Goal: Transaction & Acquisition: Purchase product/service

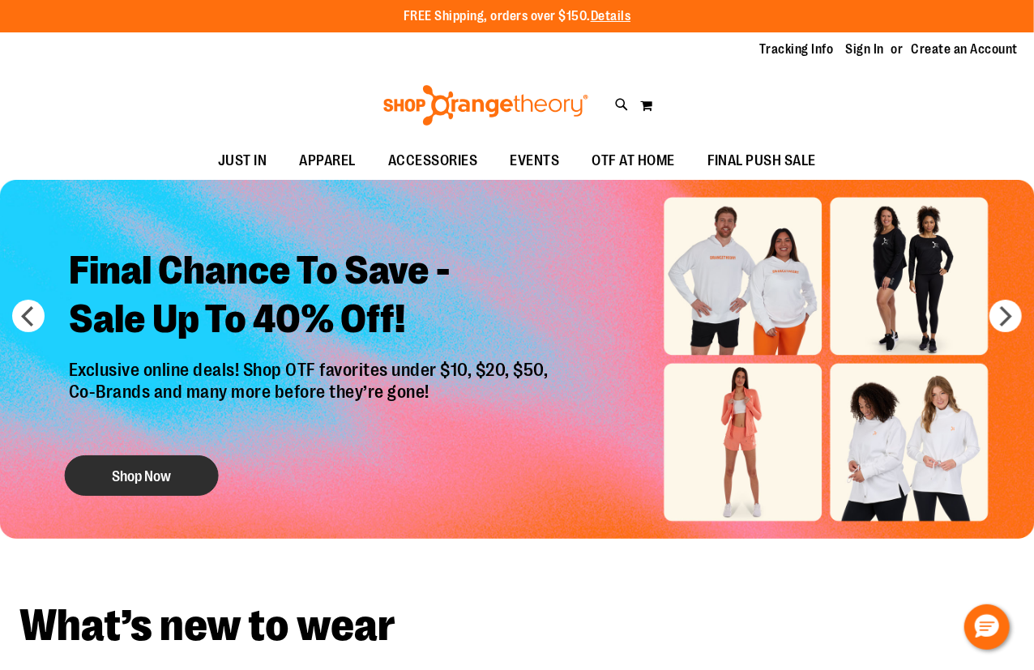
click at [140, 472] on button "Shop Now" at bounding box center [142, 476] width 154 height 41
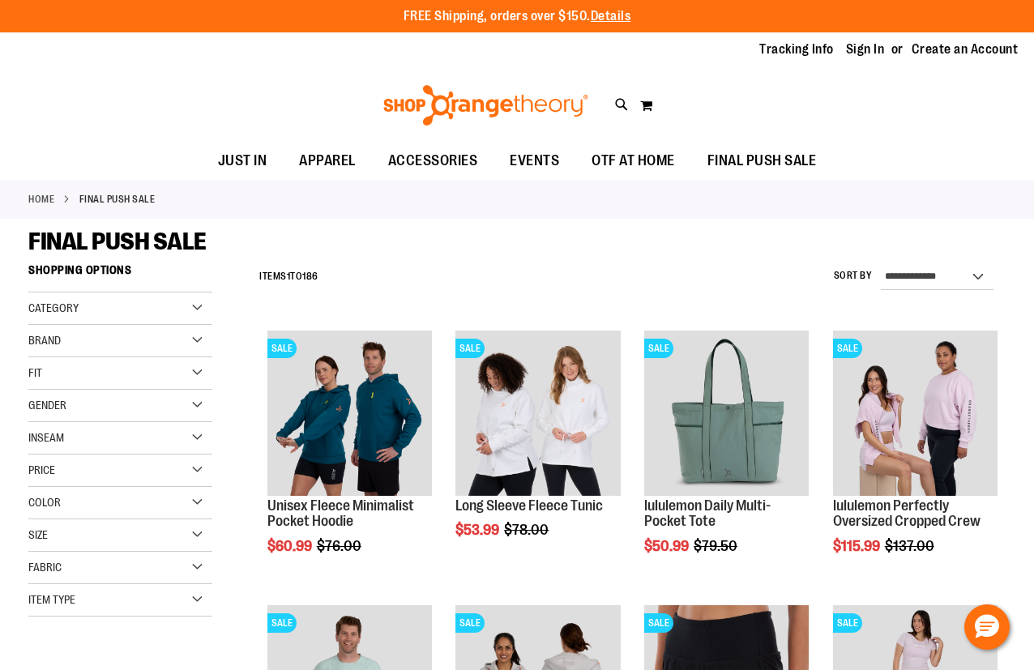
scroll to position [146, 0]
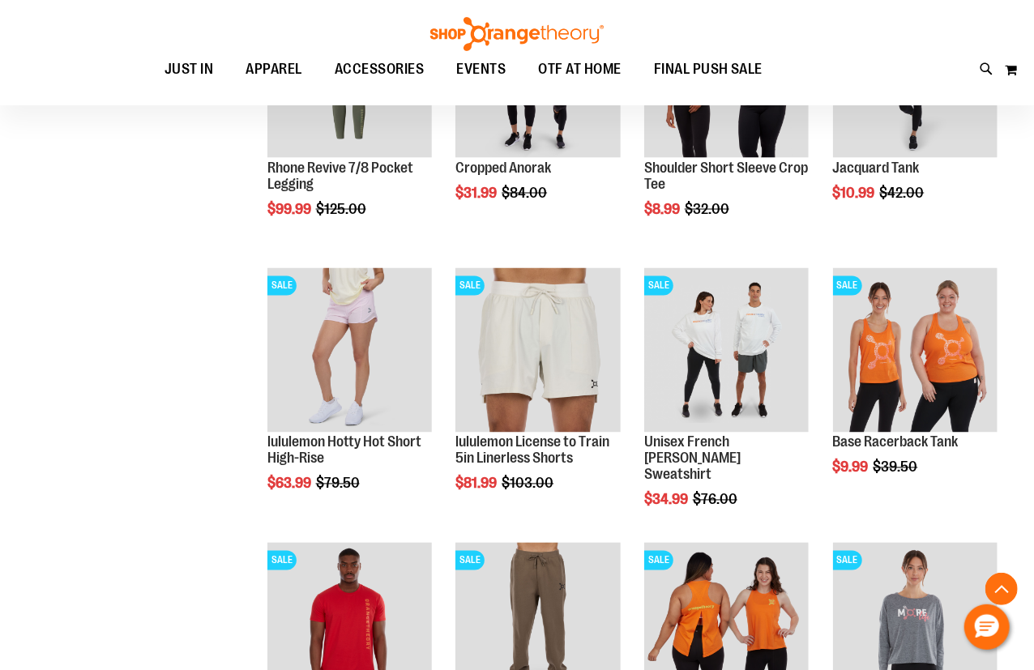
scroll to position [1178, 0]
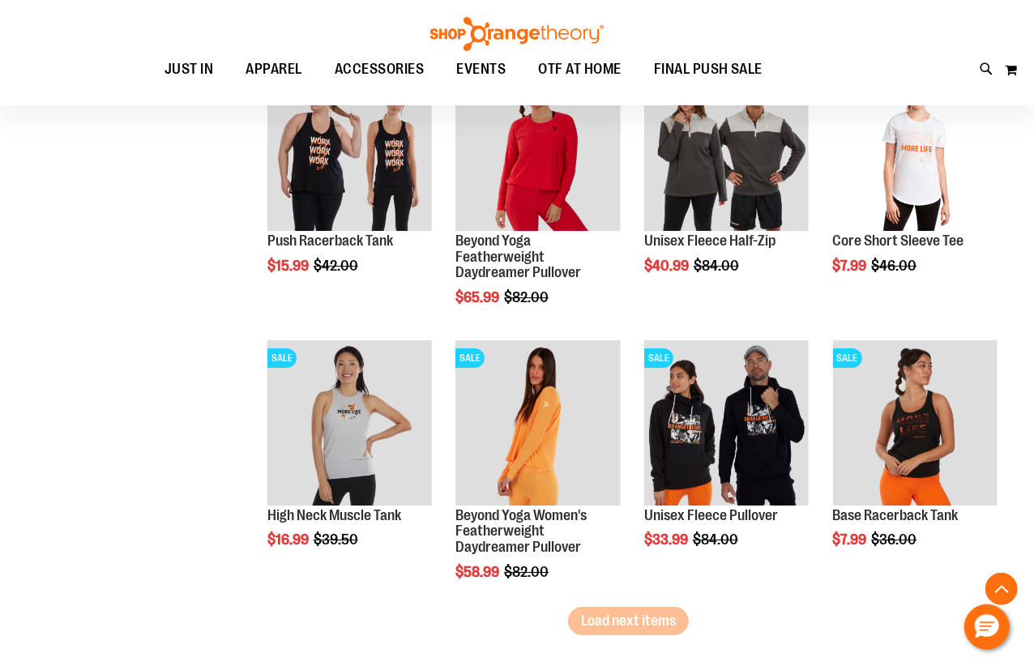
scroll to position [2284, 0]
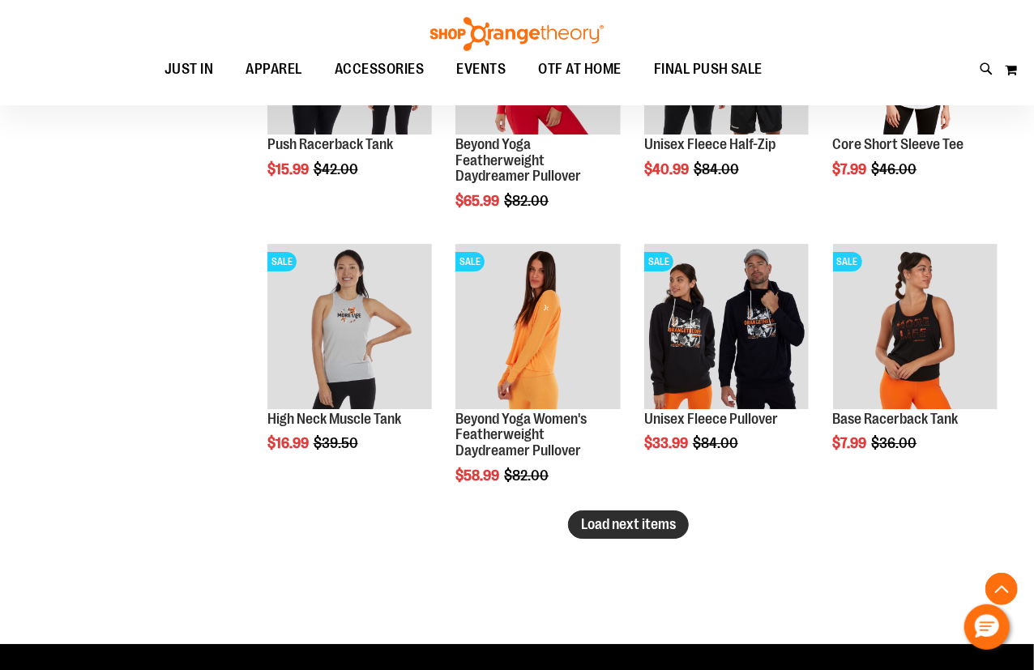
click at [644, 524] on span "Load next items" at bounding box center [628, 524] width 95 height 16
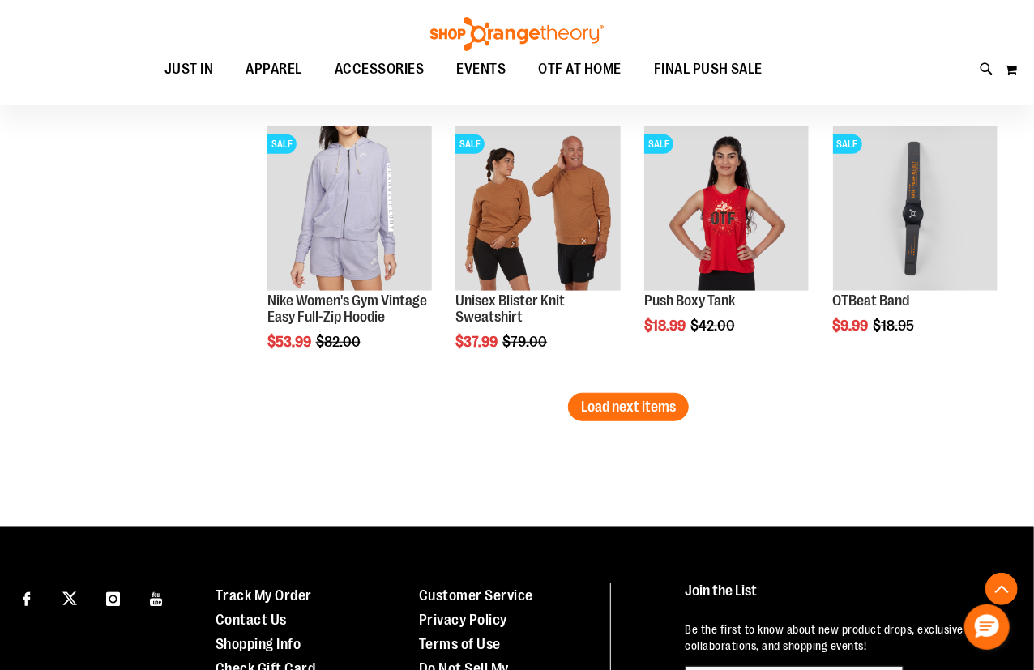
scroll to position [3242, 0]
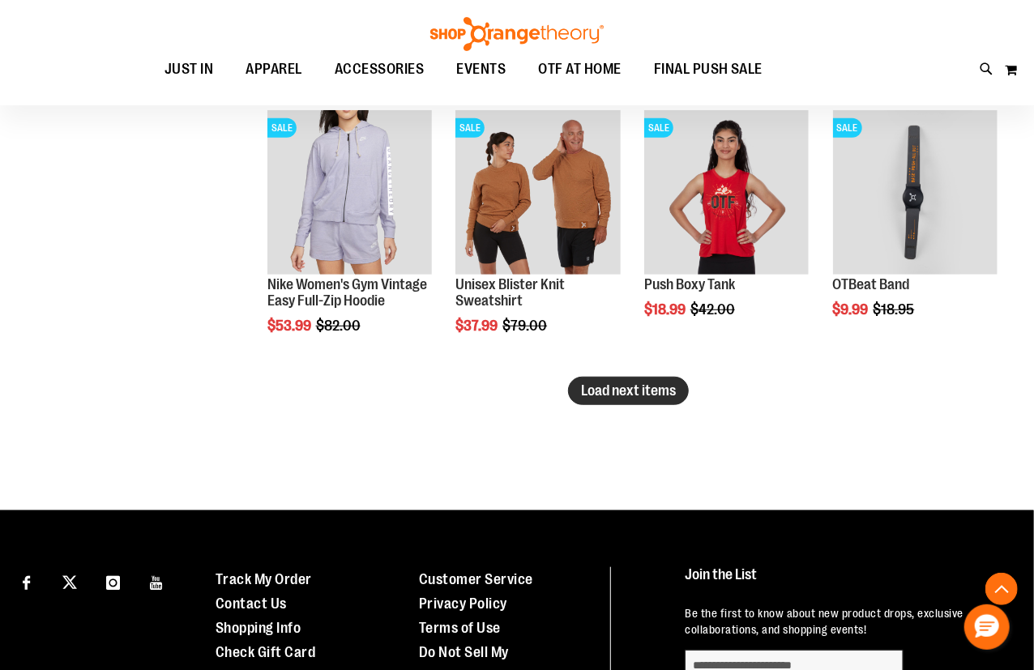
click at [649, 384] on span "Load next items" at bounding box center [628, 391] width 95 height 16
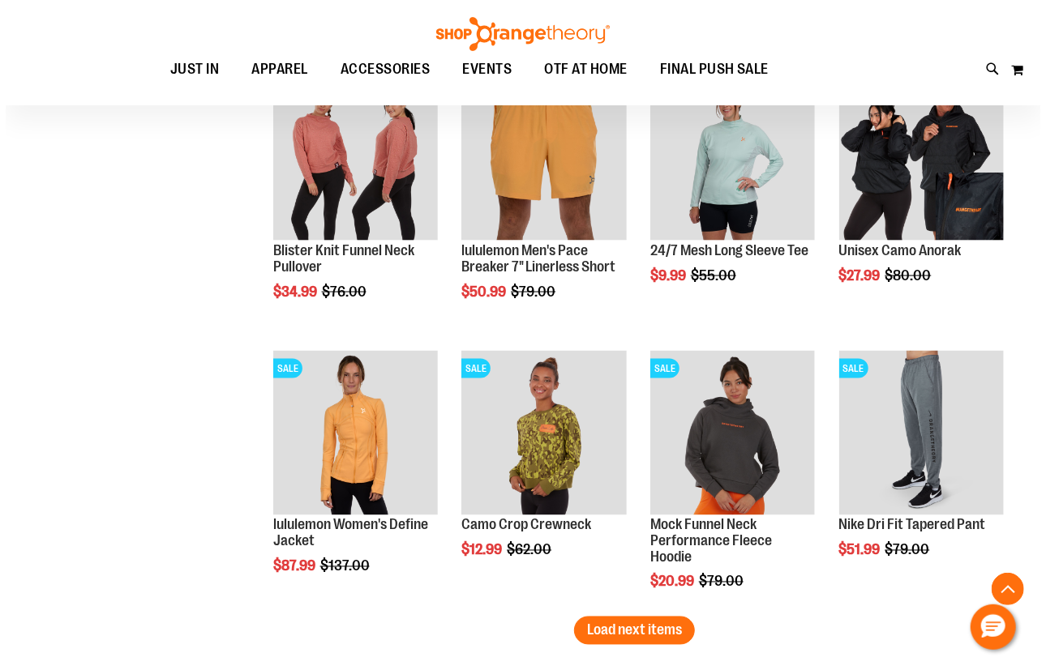
scroll to position [3757, 0]
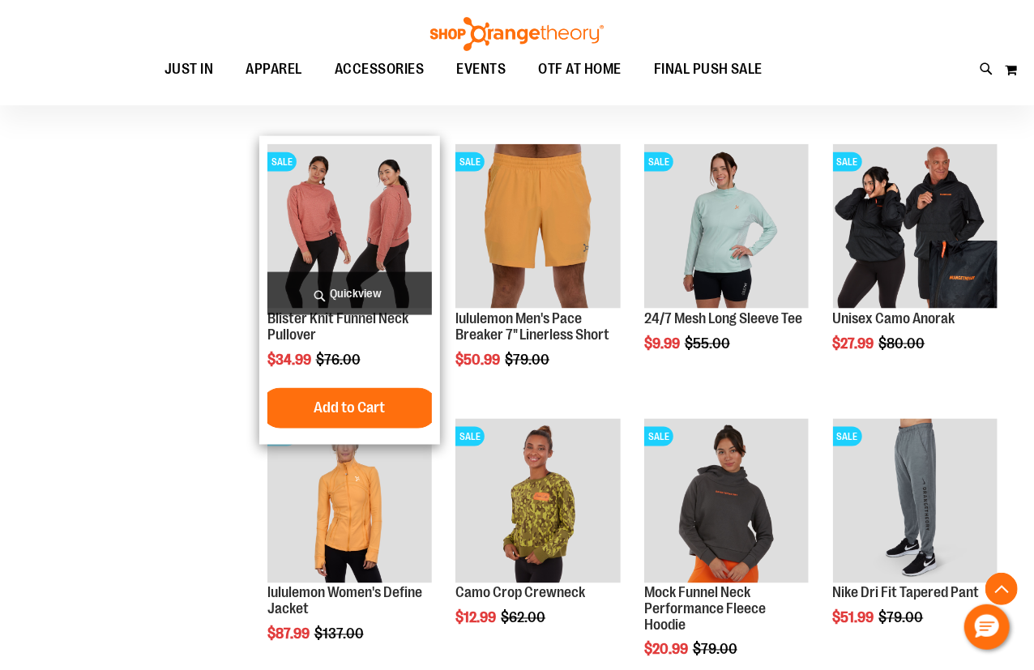
click at [300, 303] on span "Quickview" at bounding box center [350, 293] width 165 height 43
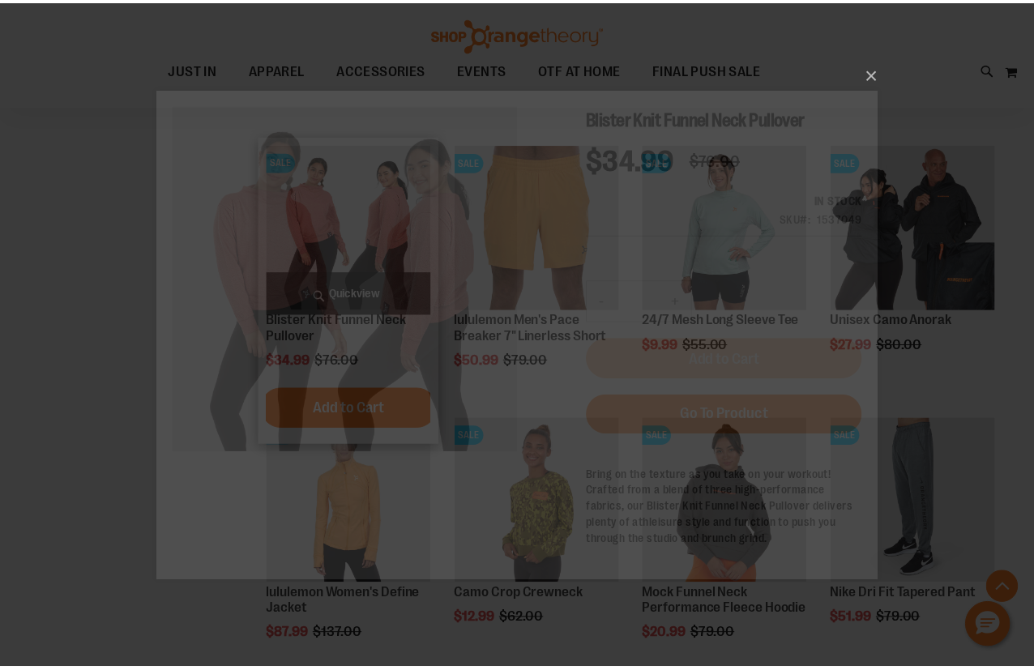
scroll to position [0, 0]
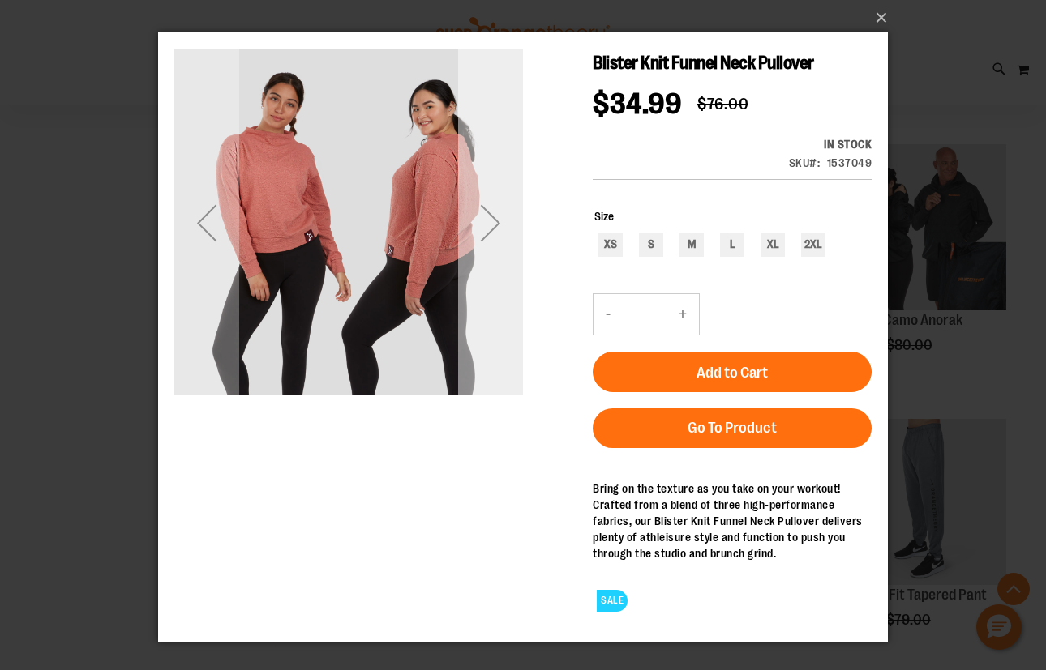
click at [486, 246] on div "Next" at bounding box center [490, 222] width 65 height 65
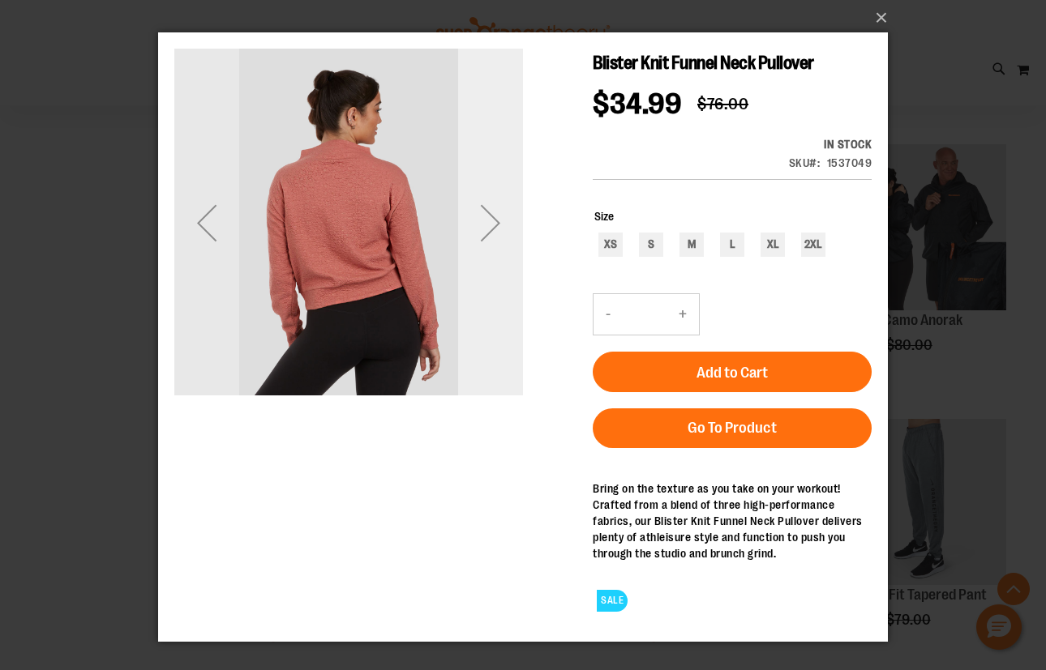
click at [486, 246] on div "Next" at bounding box center [490, 222] width 65 height 65
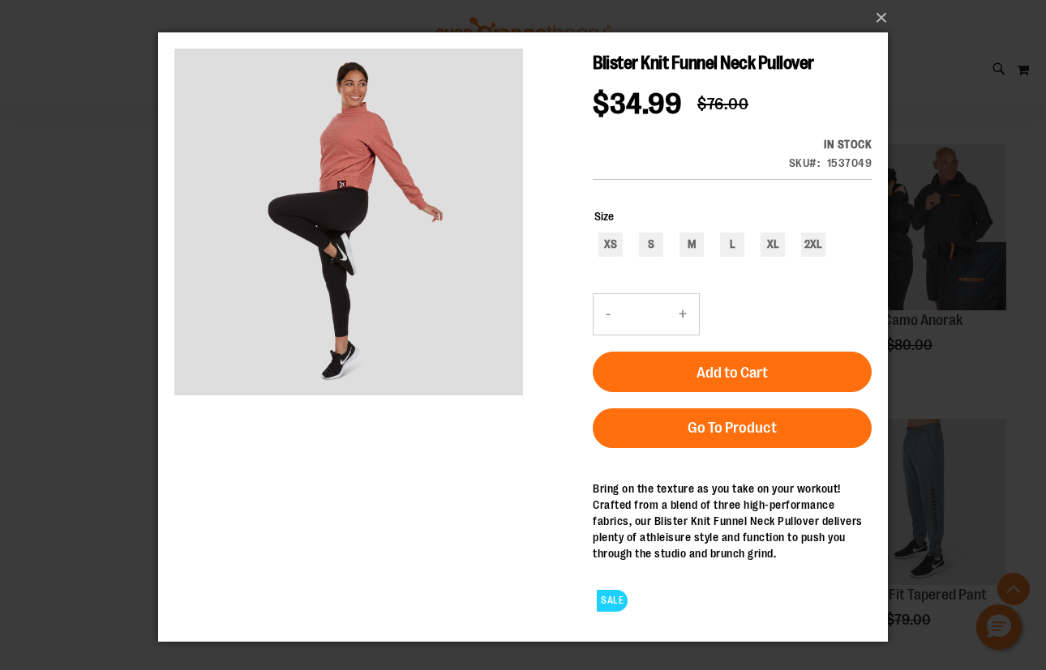
click at [65, 285] on div "×" at bounding box center [523, 335] width 1046 height 670
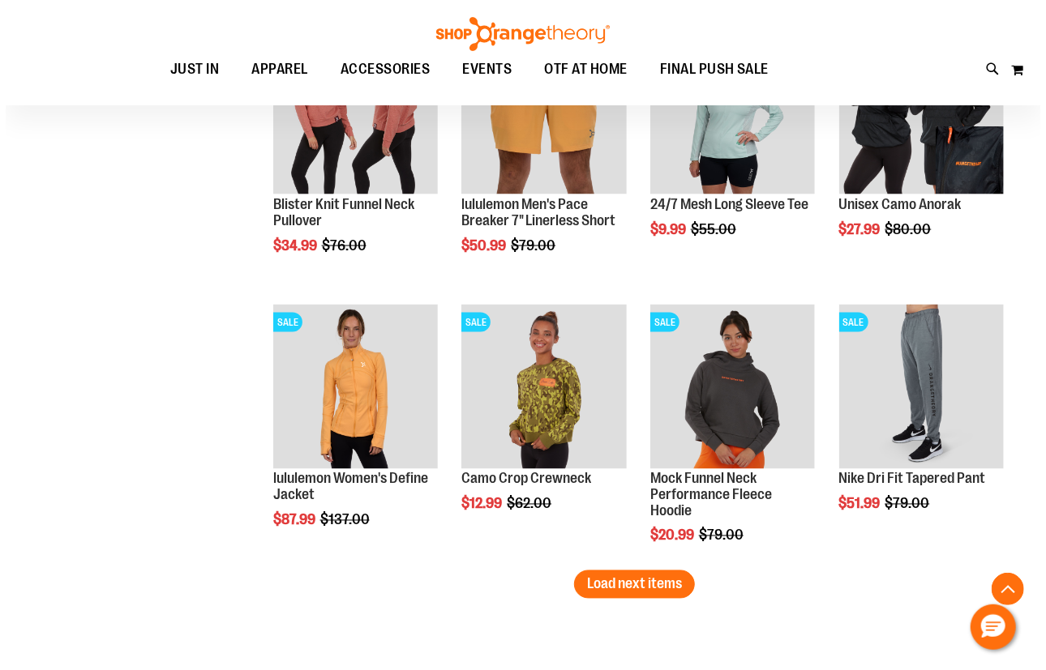
scroll to position [4052, 0]
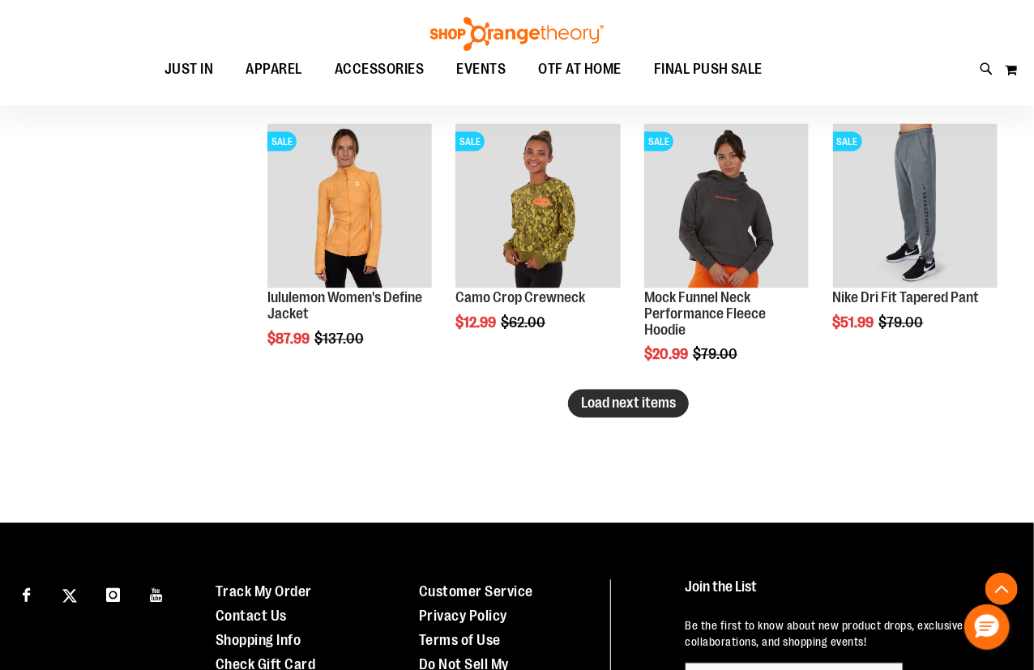
click at [661, 405] on span "Load next items" at bounding box center [628, 404] width 95 height 16
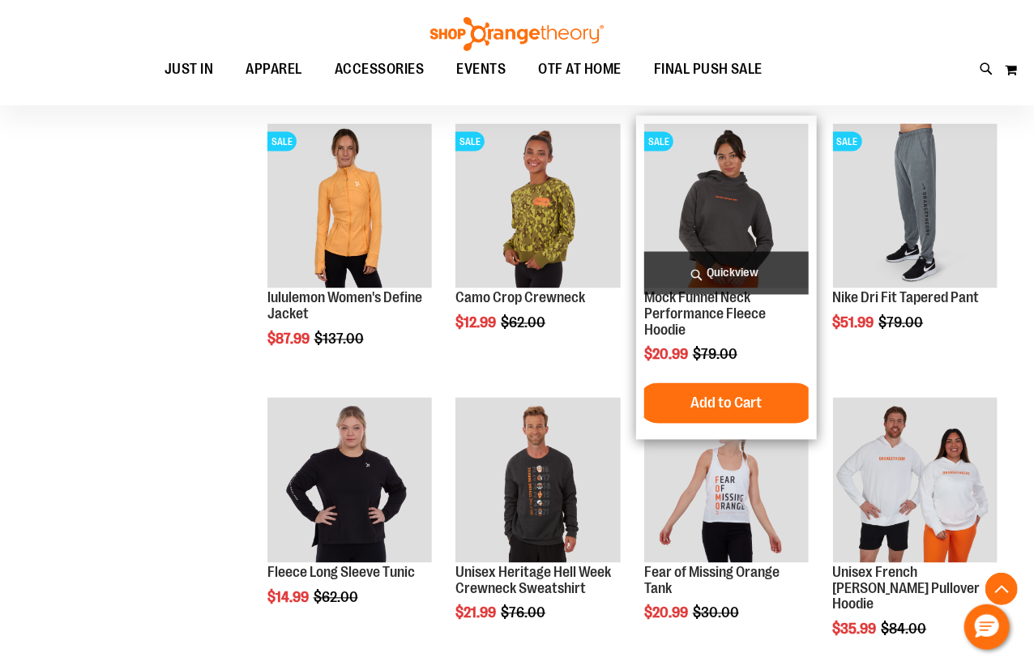
click at [693, 276] on span "Quickview" at bounding box center [726, 273] width 165 height 43
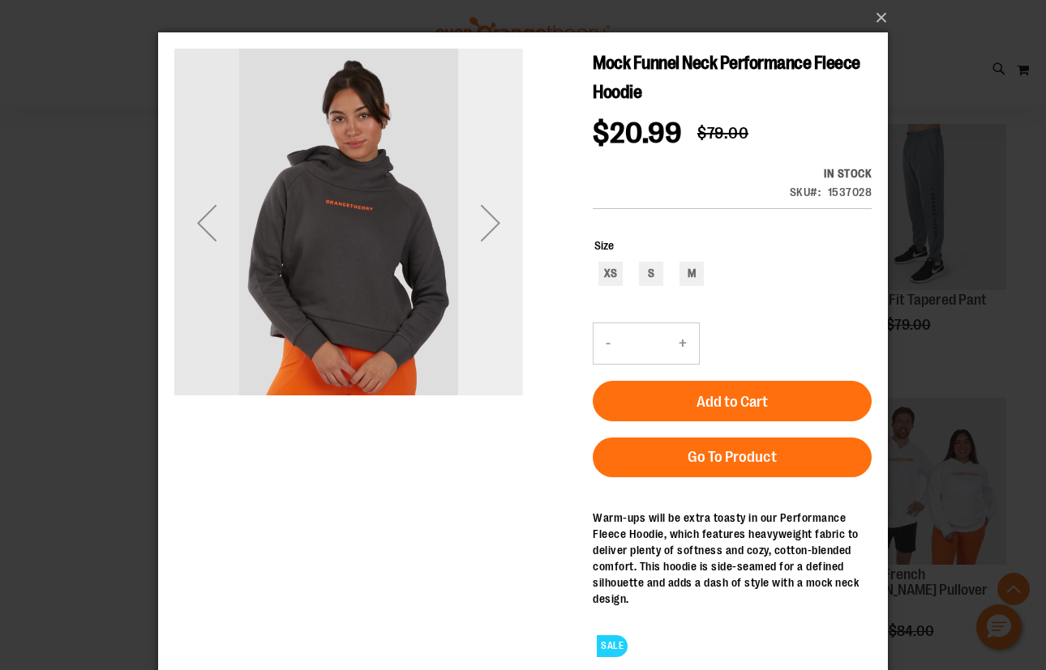
click at [503, 220] on div "Next" at bounding box center [490, 222] width 65 height 65
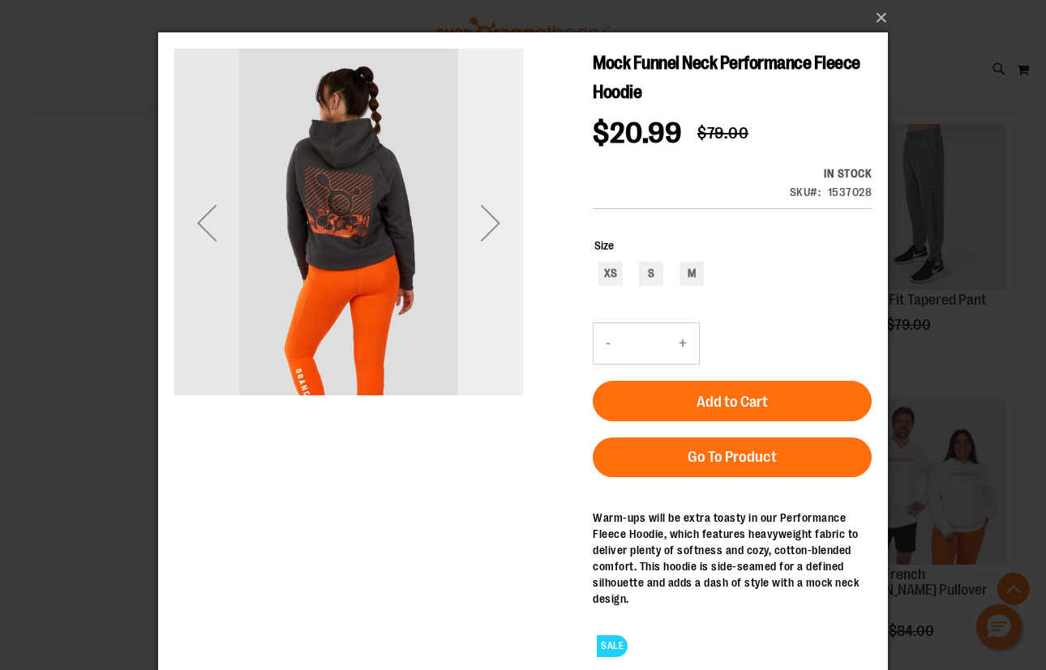
click at [503, 220] on div "Next" at bounding box center [490, 222] width 65 height 65
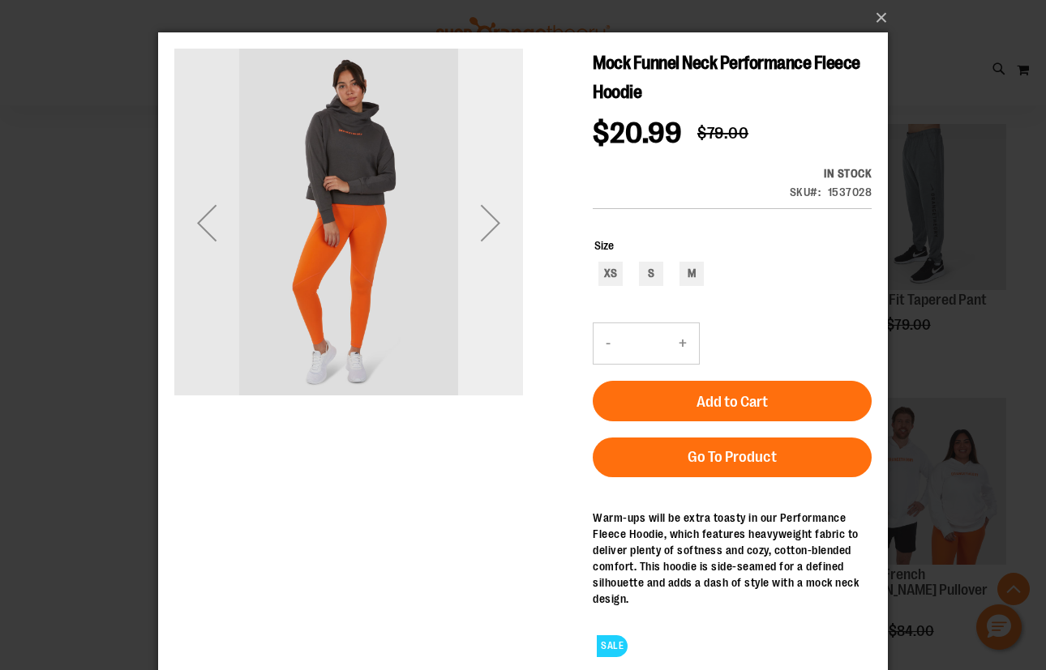
click at [503, 220] on div "Next" at bounding box center [490, 222] width 65 height 65
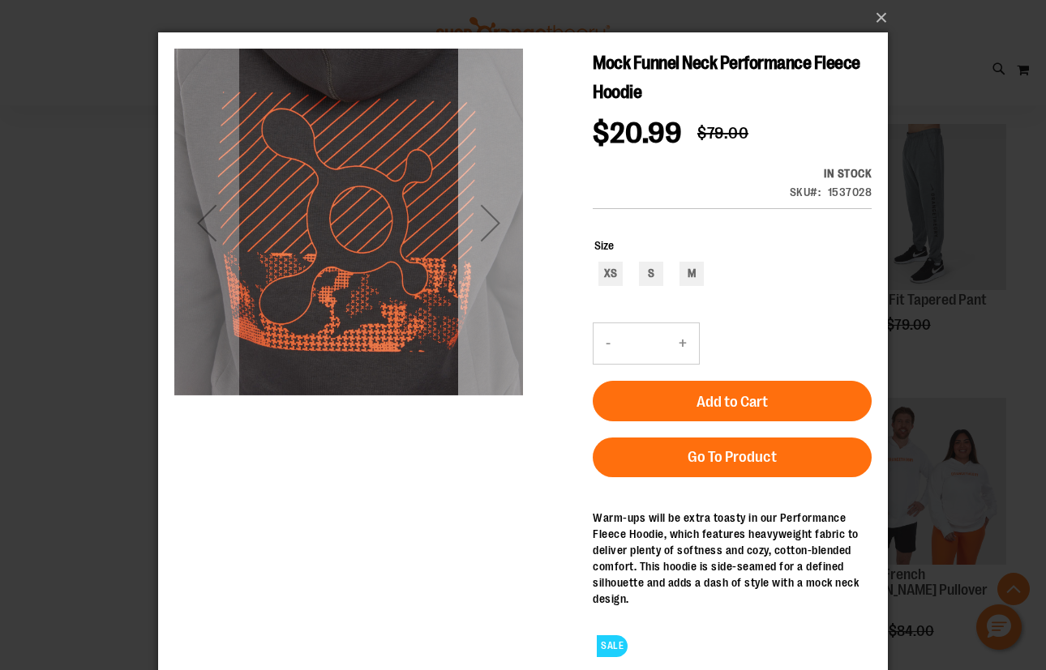
click at [503, 220] on div "Next" at bounding box center [490, 222] width 65 height 65
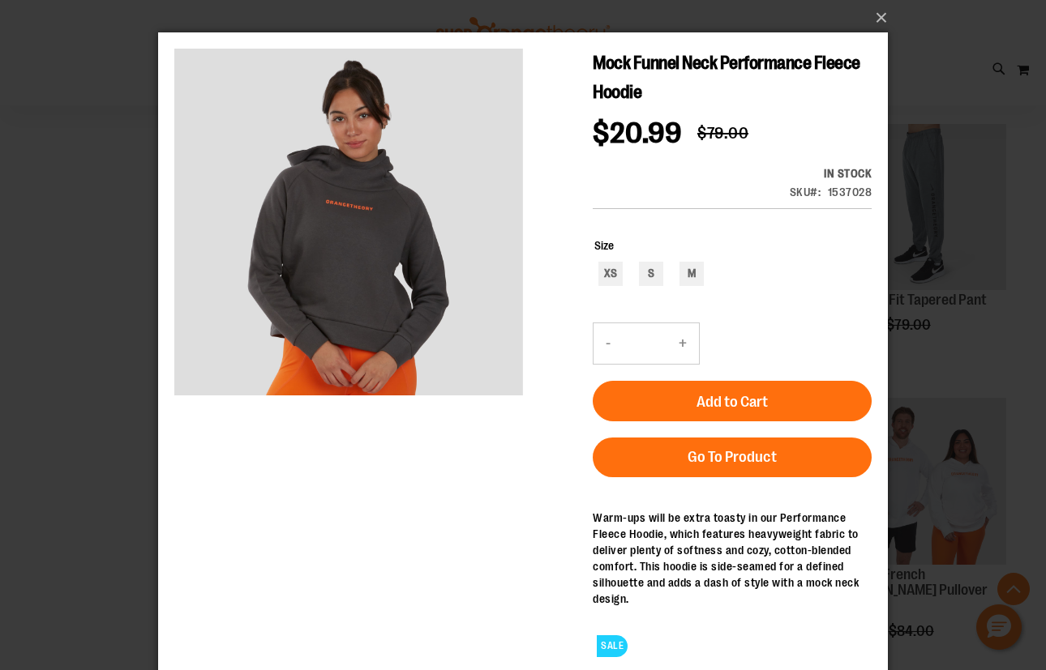
click at [115, 261] on div "×" at bounding box center [523, 335] width 1046 height 670
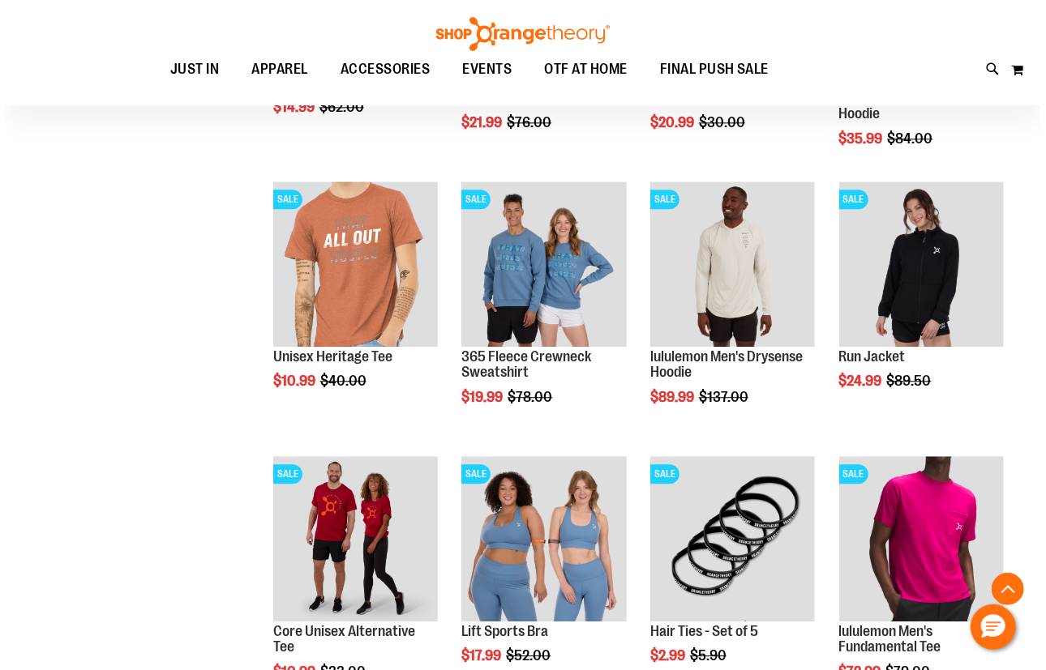
scroll to position [4568, 0]
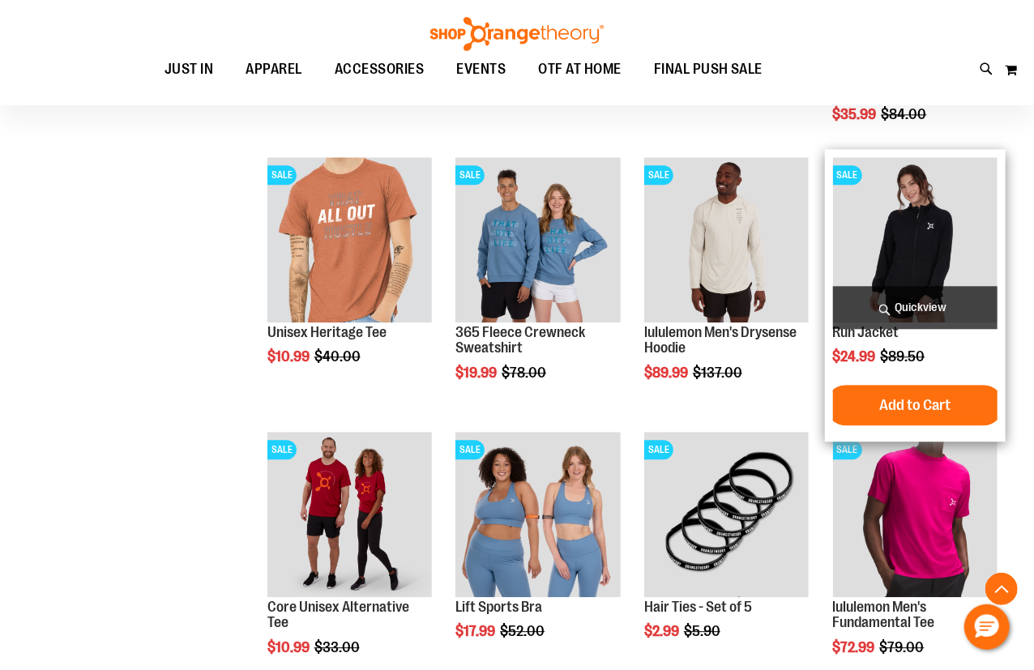
click at [903, 304] on span "Quickview" at bounding box center [915, 307] width 165 height 43
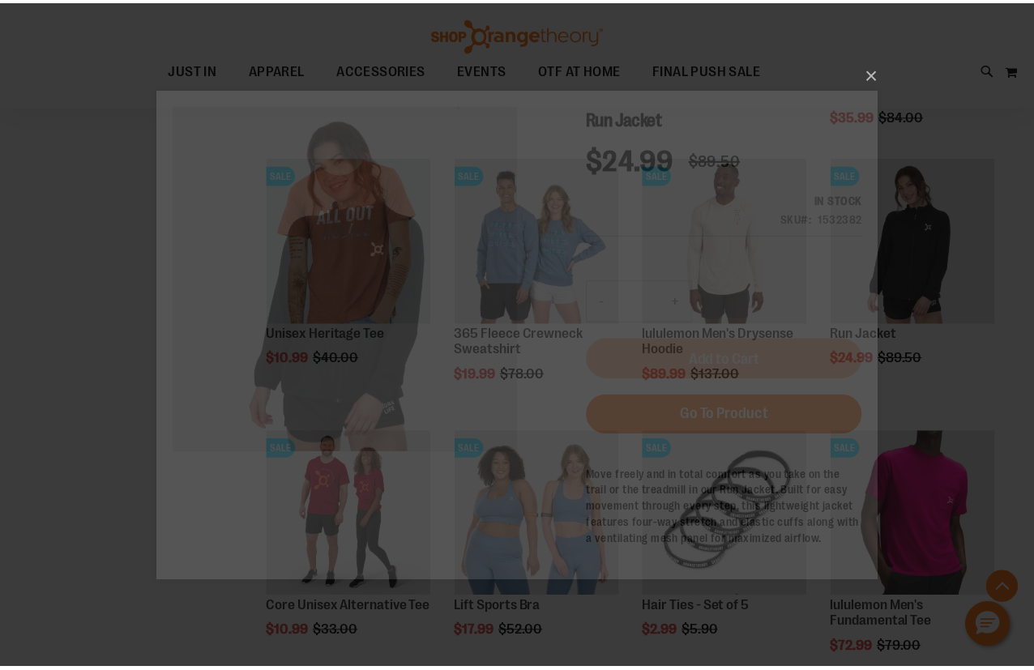
scroll to position [0, 0]
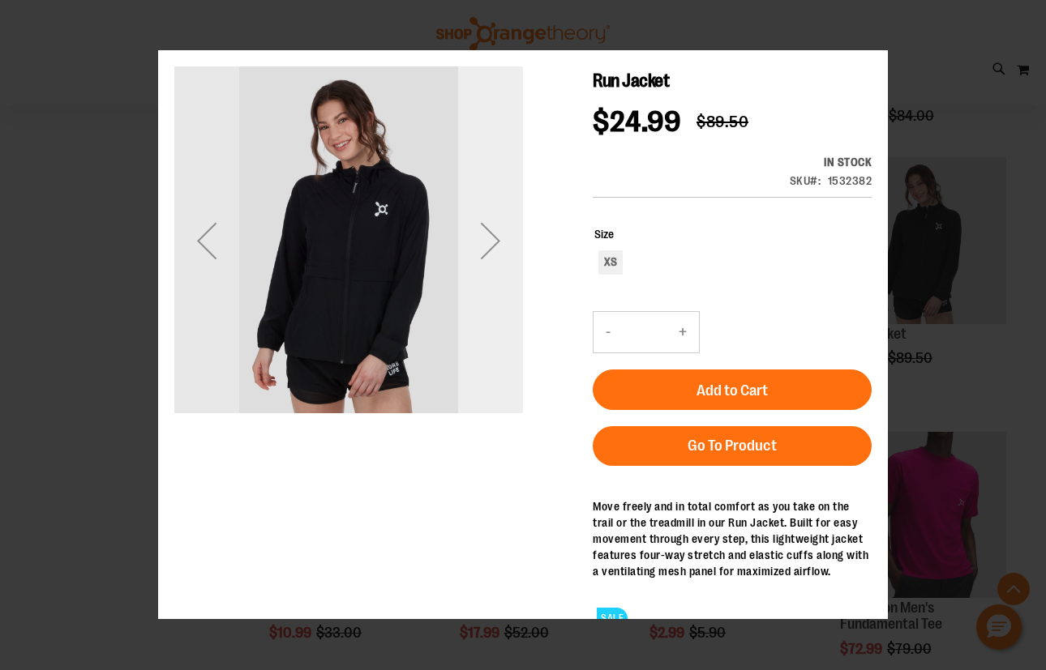
click at [516, 303] on div "Next" at bounding box center [490, 240] width 65 height 349
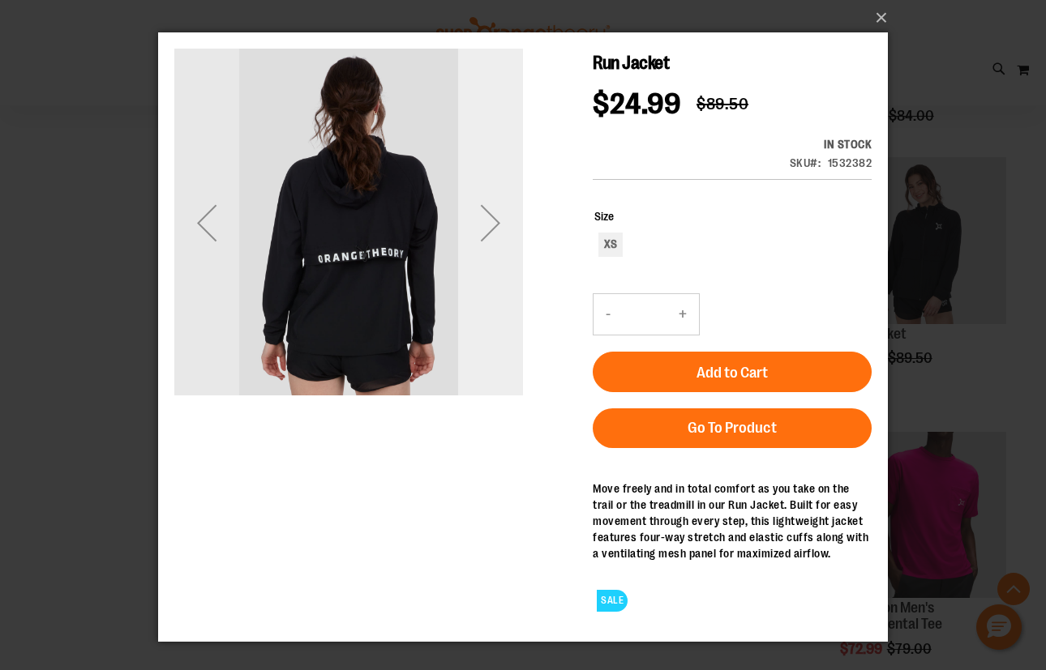
click at [504, 254] on div "Next" at bounding box center [490, 222] width 65 height 65
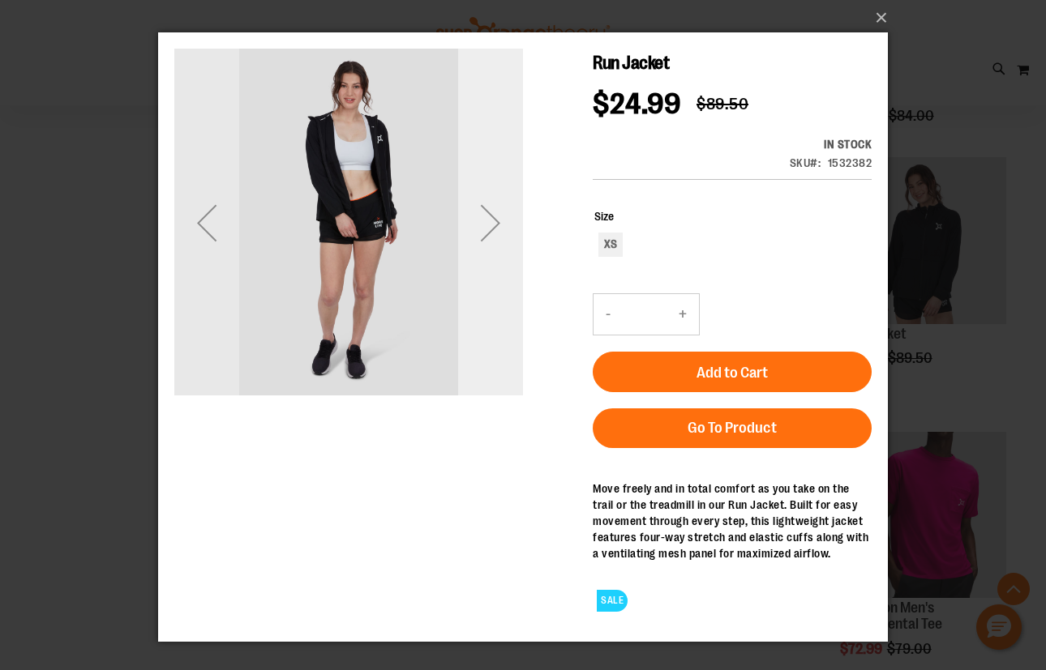
click at [504, 254] on div "Next" at bounding box center [490, 222] width 65 height 65
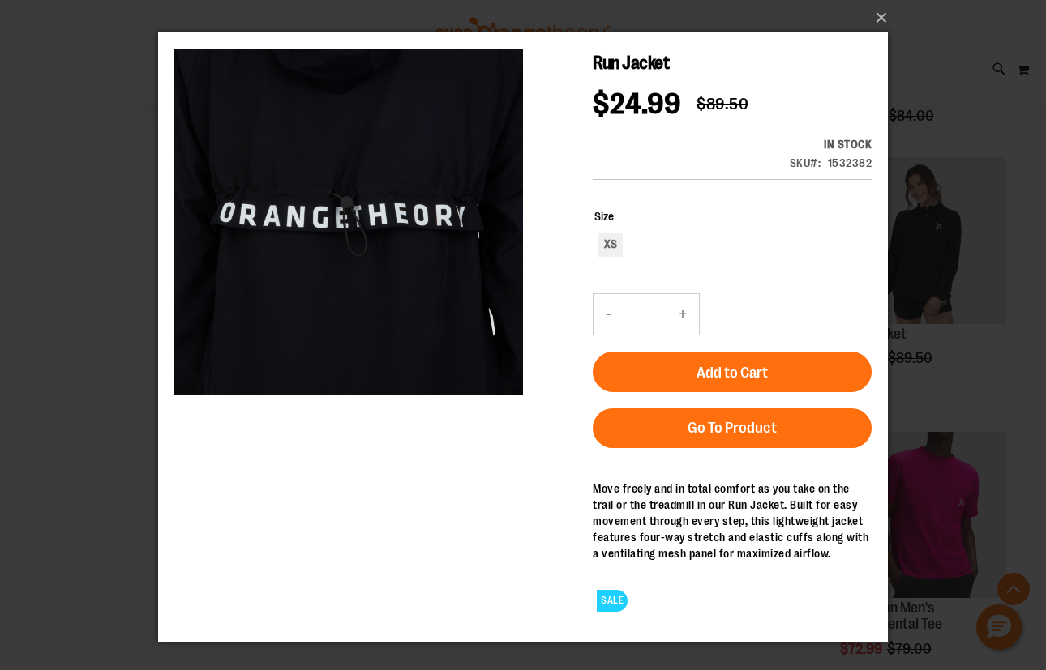
click at [107, 269] on div "×" at bounding box center [523, 335] width 1046 height 670
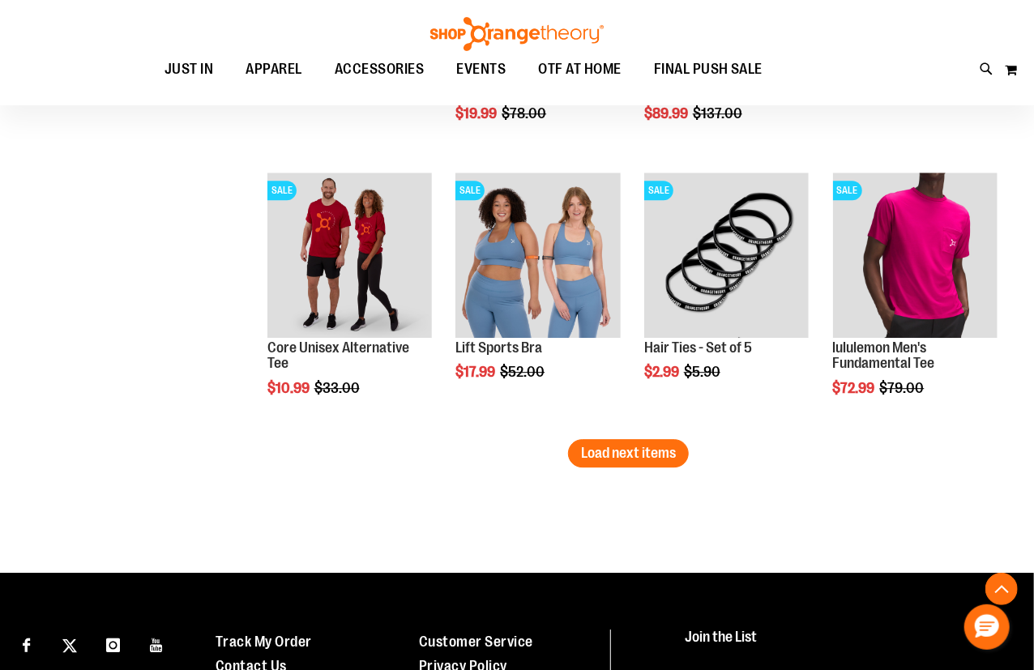
scroll to position [4863, 0]
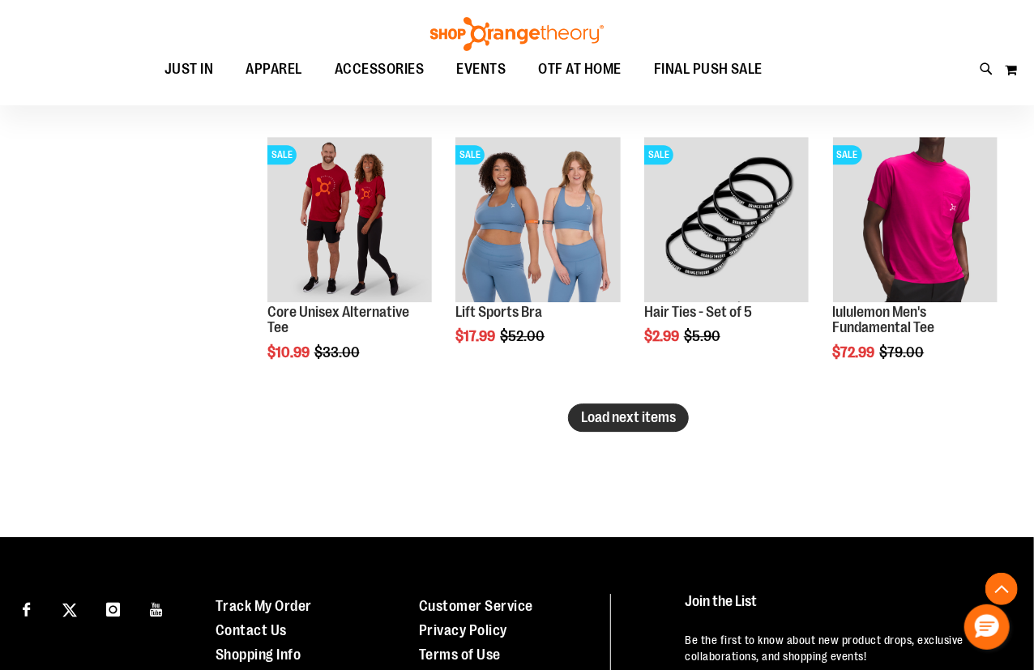
click at [614, 413] on span "Load next items" at bounding box center [628, 417] width 95 height 16
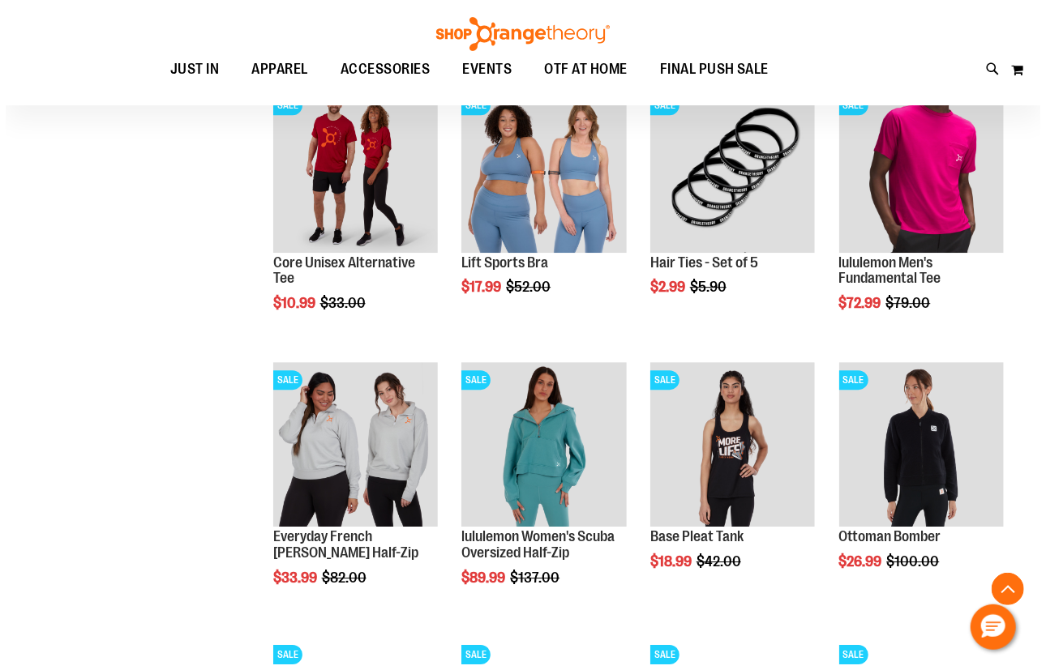
scroll to position [5010, 0]
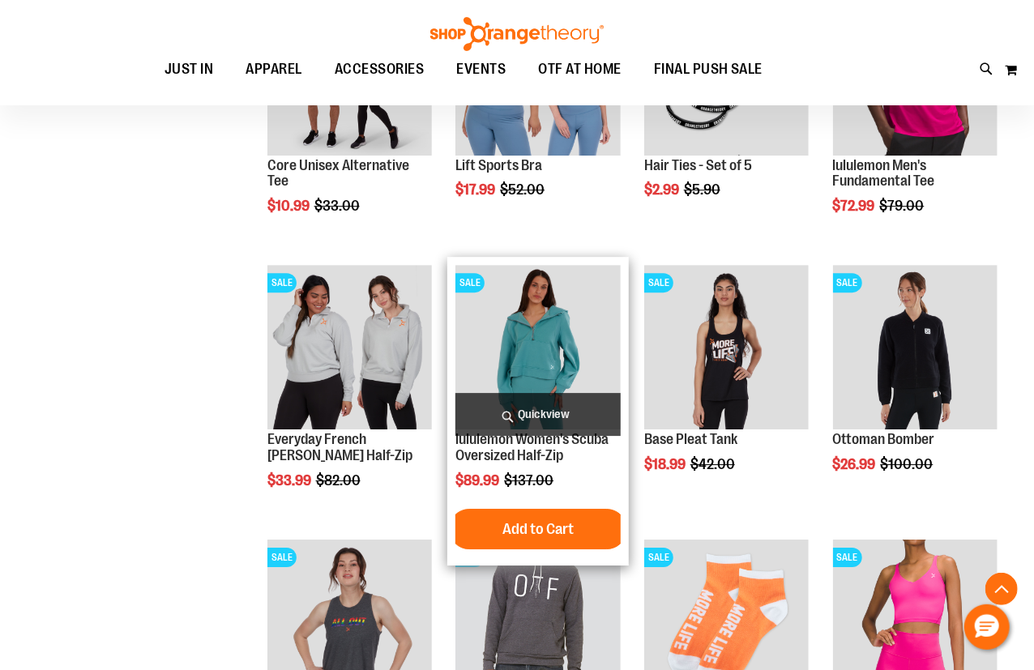
click at [563, 417] on span "Quickview" at bounding box center [538, 414] width 165 height 43
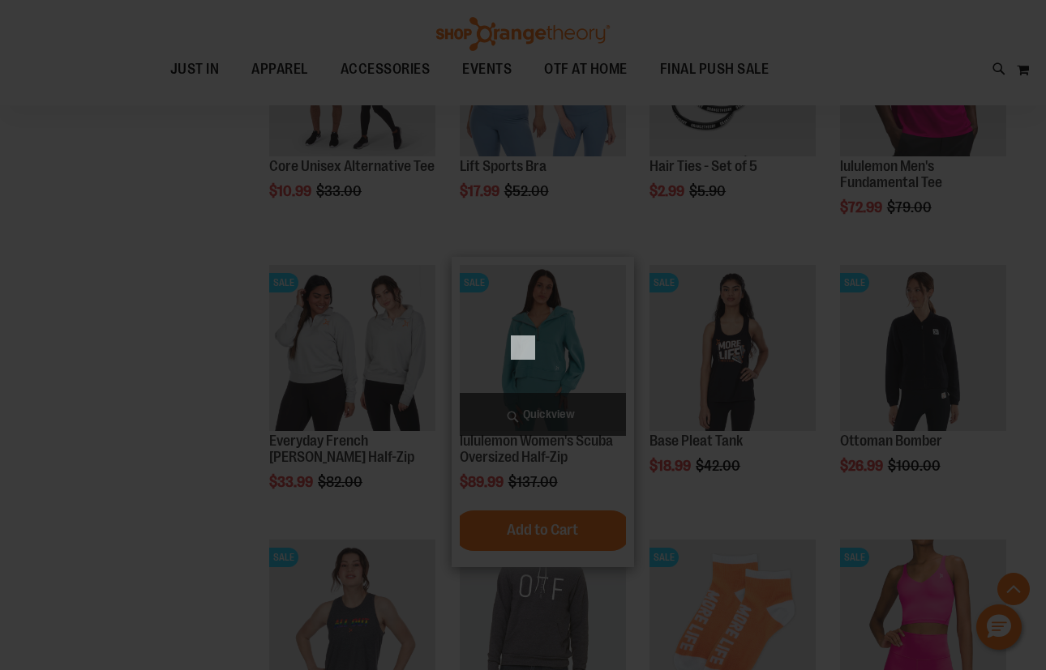
scroll to position [0, 0]
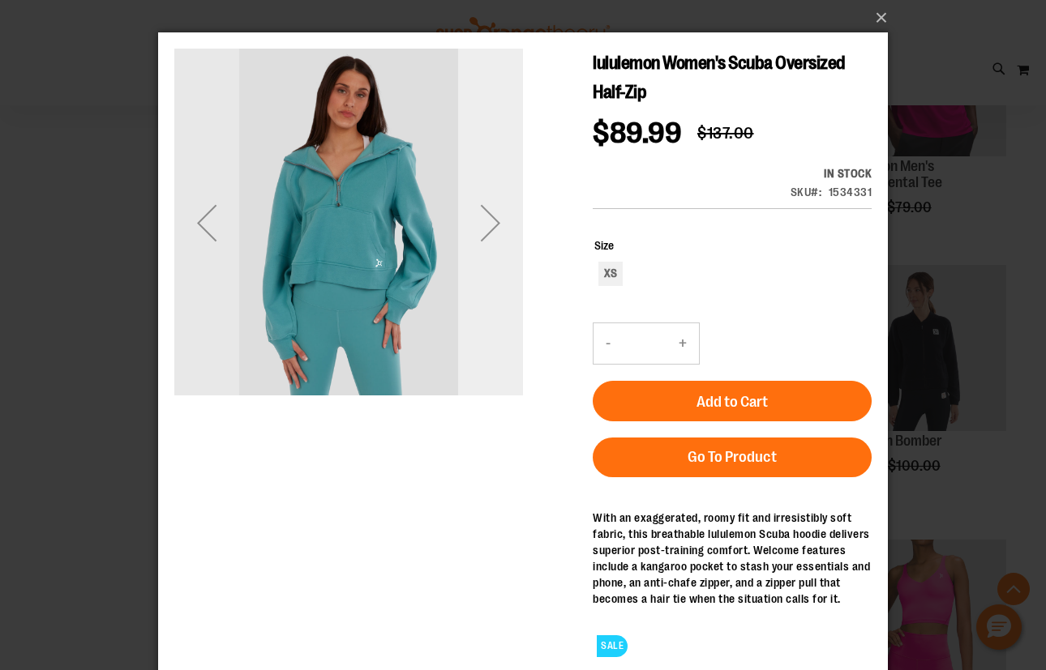
click at [501, 235] on div "Next" at bounding box center [490, 222] width 65 height 65
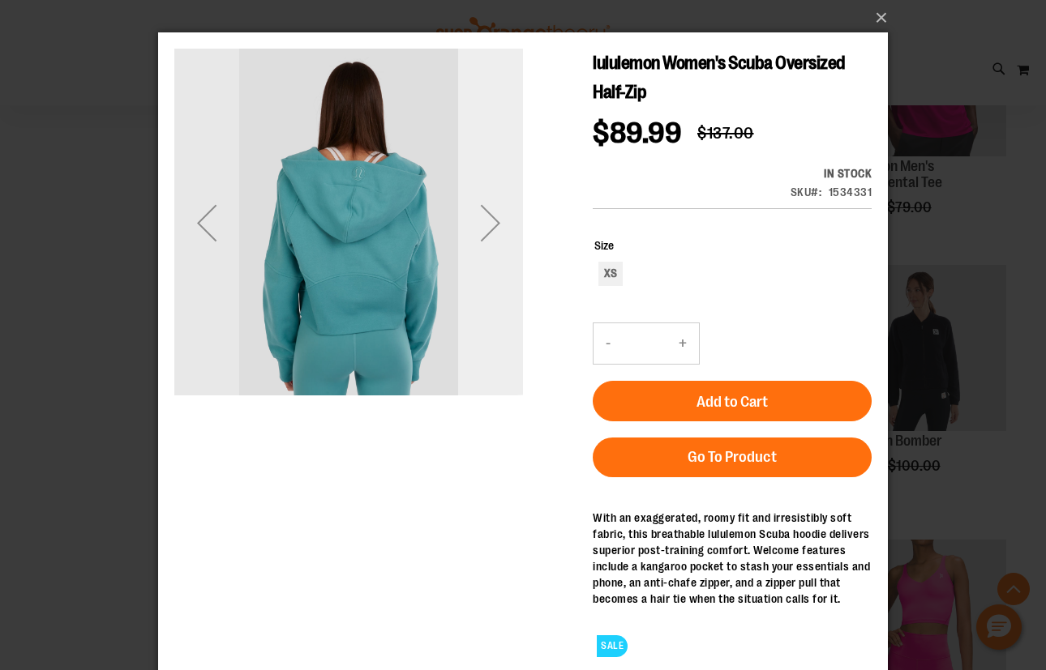
click at [501, 235] on div "Next" at bounding box center [490, 222] width 65 height 65
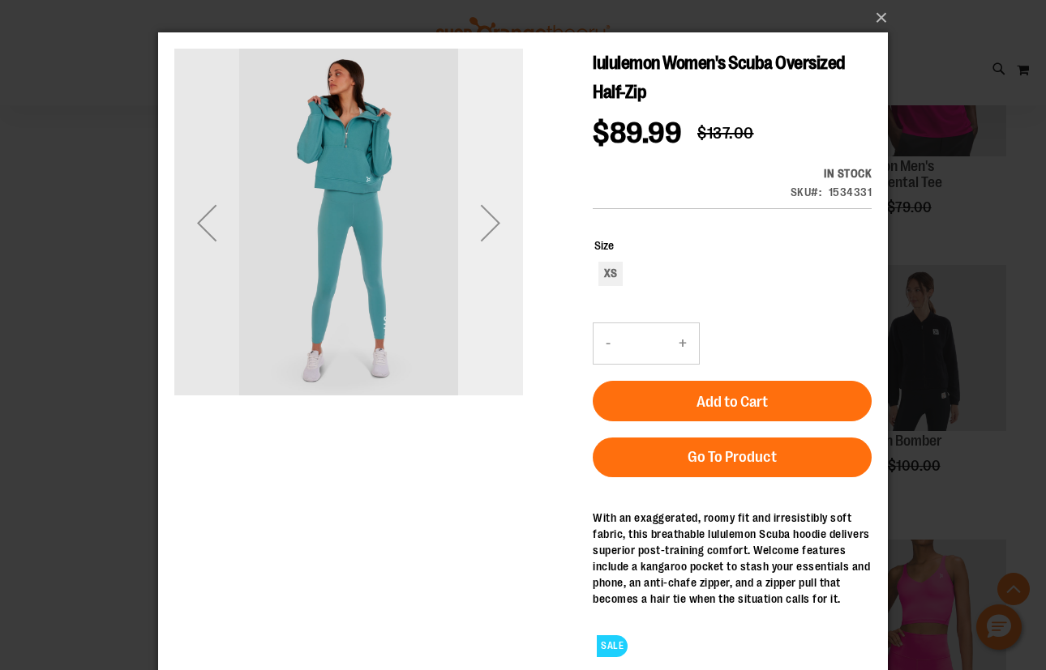
click at [501, 235] on div "Next" at bounding box center [490, 222] width 65 height 65
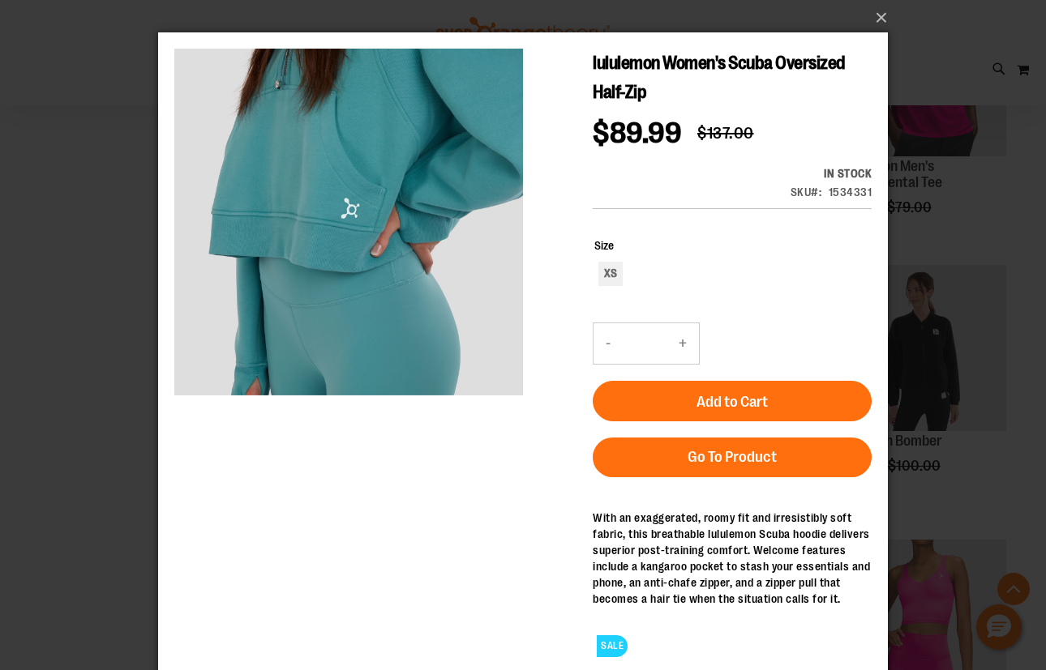
click at [147, 297] on div "×" at bounding box center [523, 335] width 1046 height 670
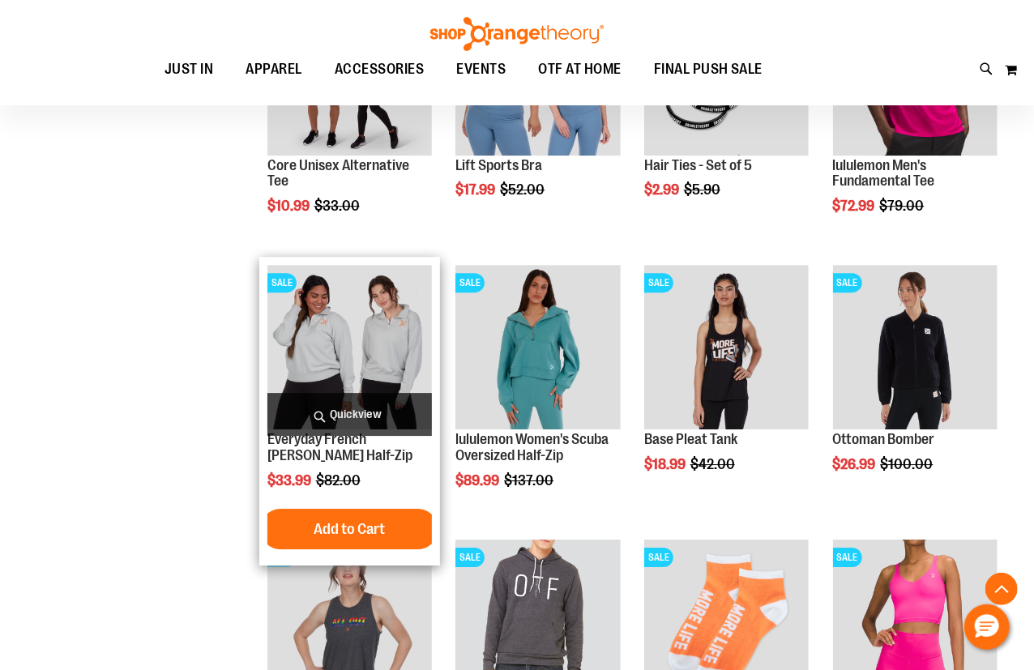
click at [362, 414] on span "Quickview" at bounding box center [350, 414] width 165 height 43
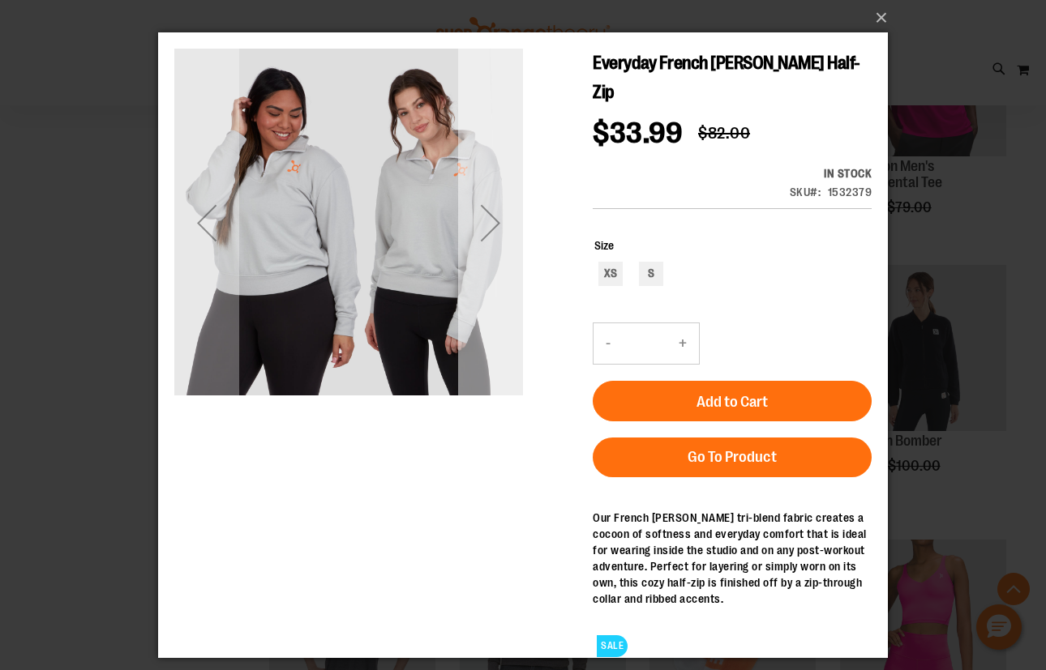
click at [484, 259] on div "Next" at bounding box center [490, 223] width 65 height 349
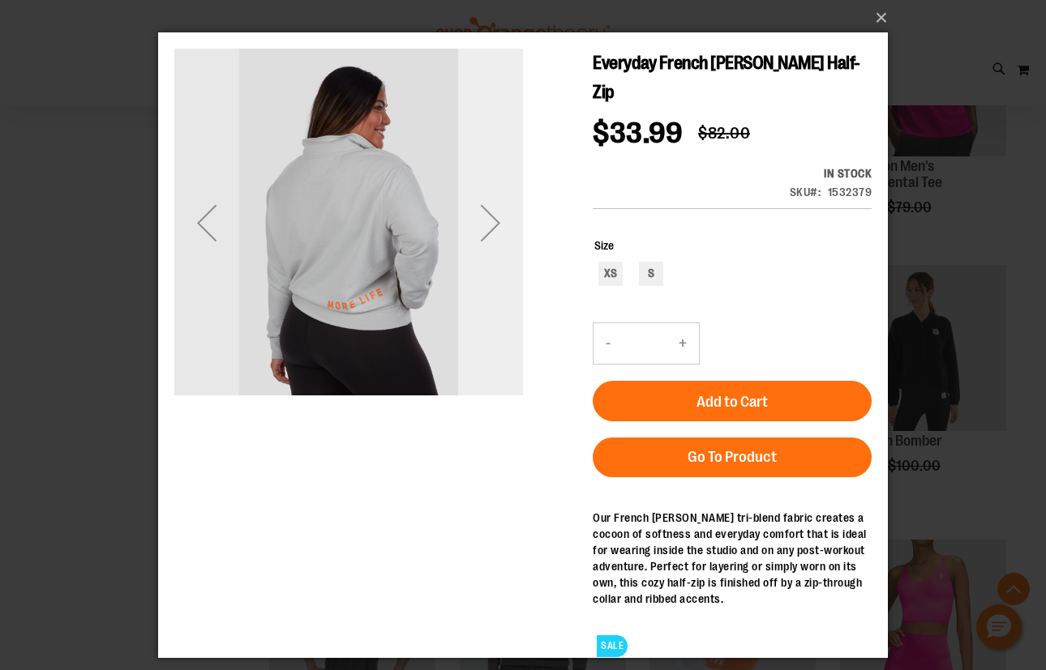
click at [483, 259] on div "Next" at bounding box center [490, 223] width 65 height 349
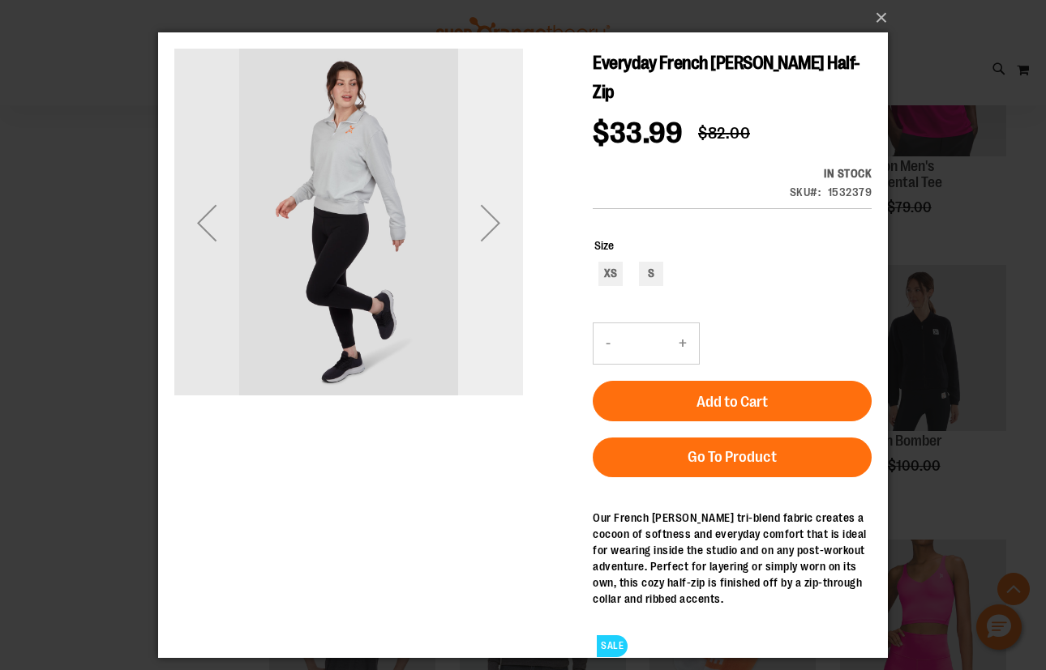
click at [483, 259] on div "Next" at bounding box center [490, 223] width 65 height 349
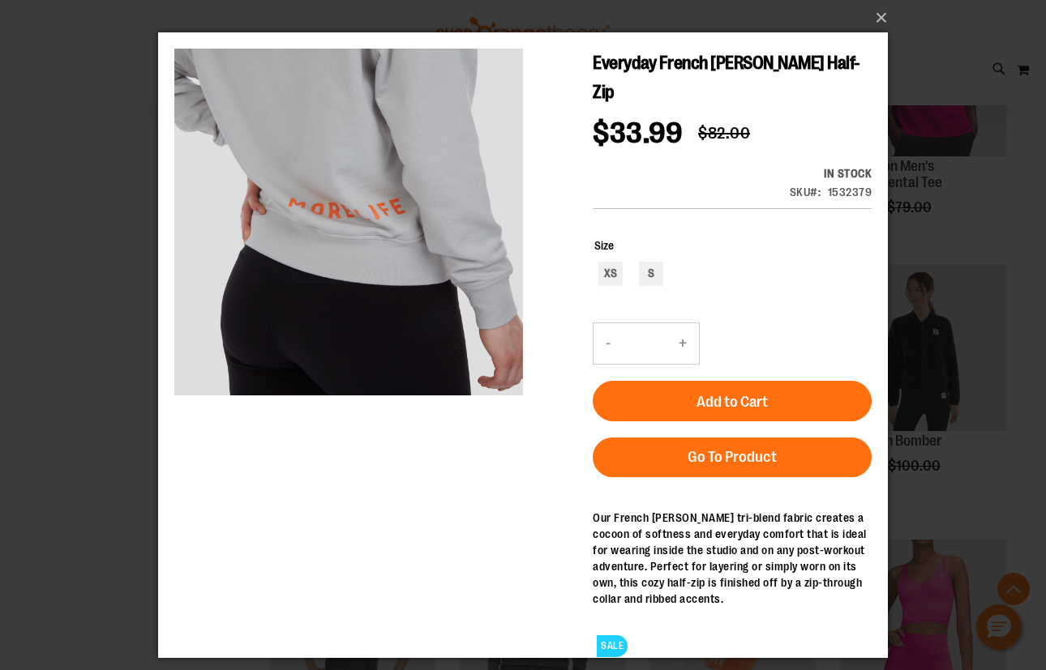
click at [64, 361] on div "×" at bounding box center [523, 335] width 1046 height 670
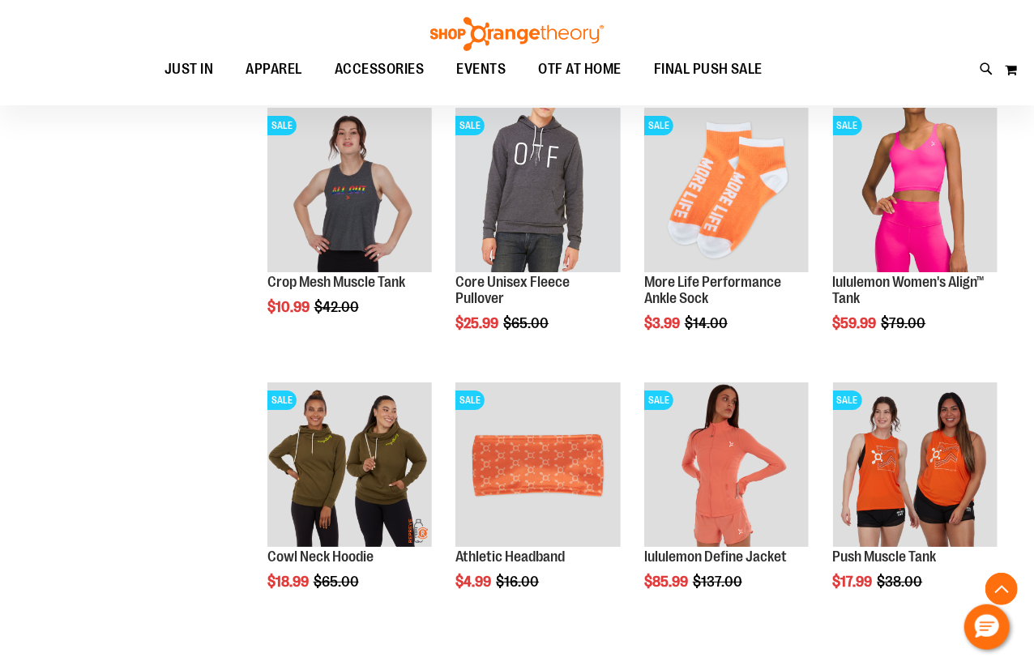
scroll to position [5526, 0]
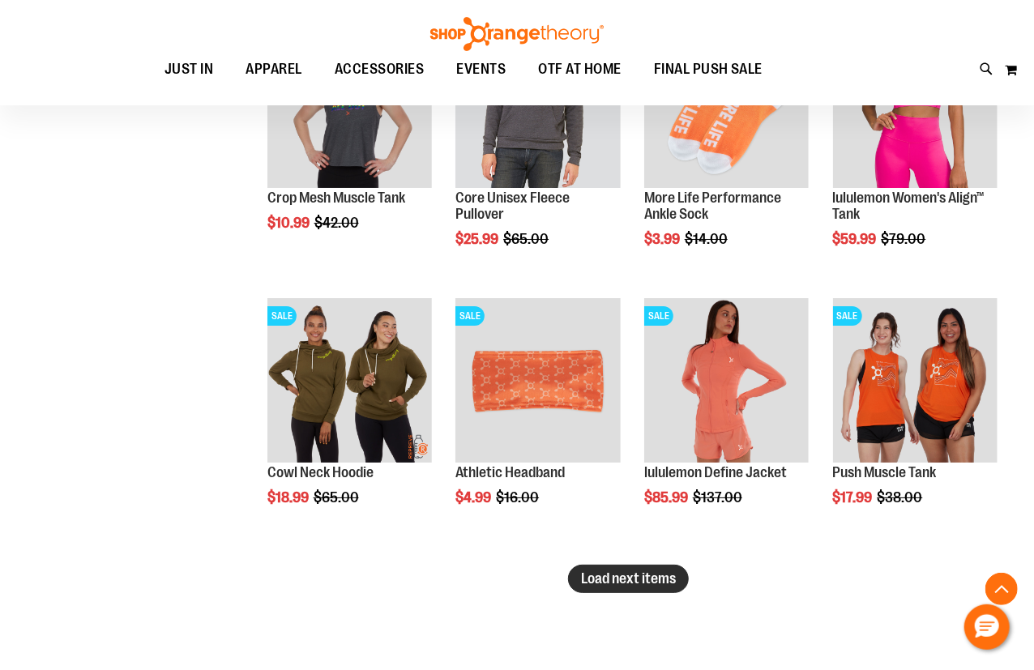
click at [650, 574] on span "Load next items" at bounding box center [628, 579] width 95 height 16
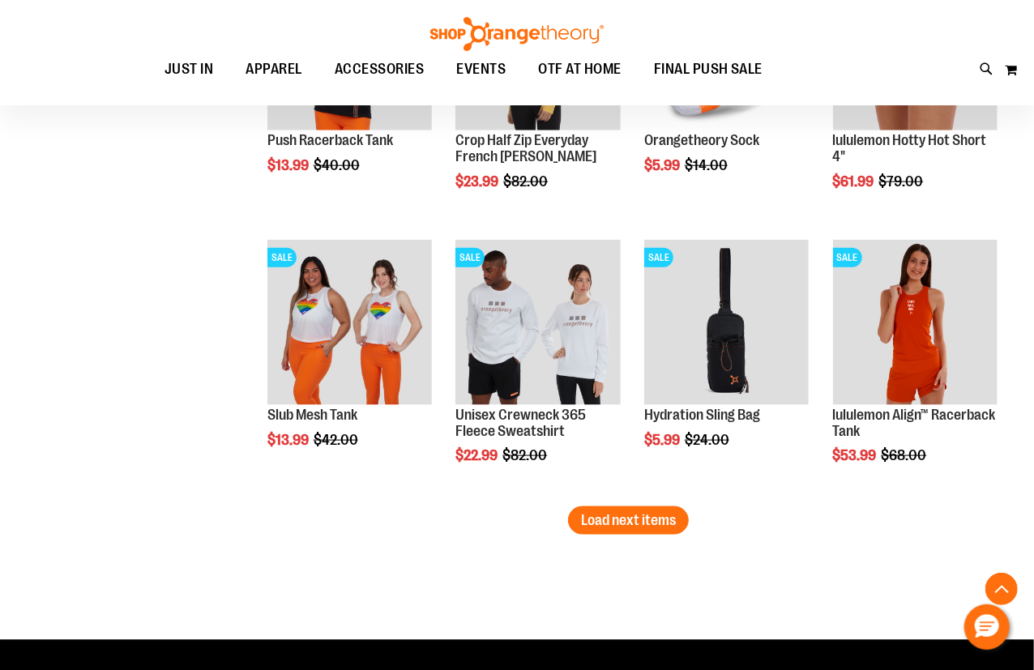
scroll to position [6410, 0]
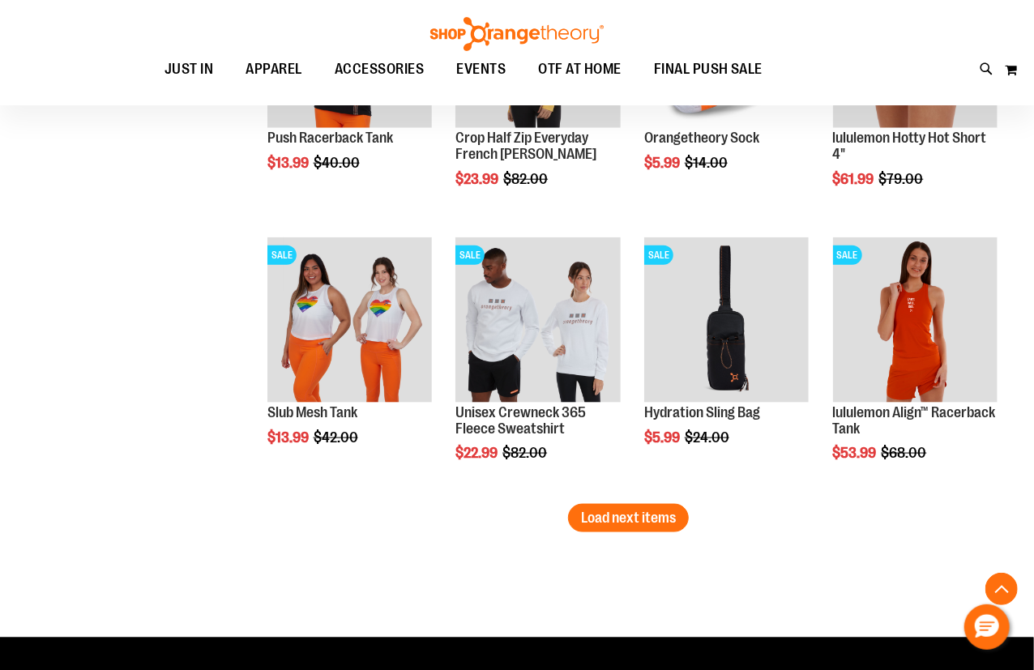
click at [674, 520] on span "Load next items" at bounding box center [628, 518] width 95 height 16
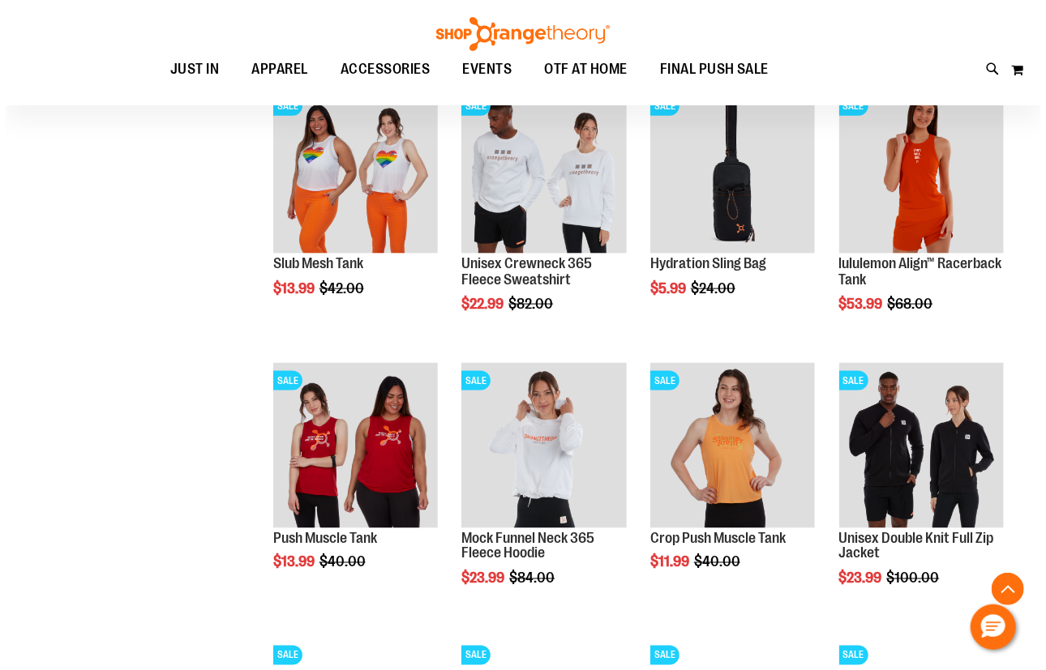
scroll to position [6705, 0]
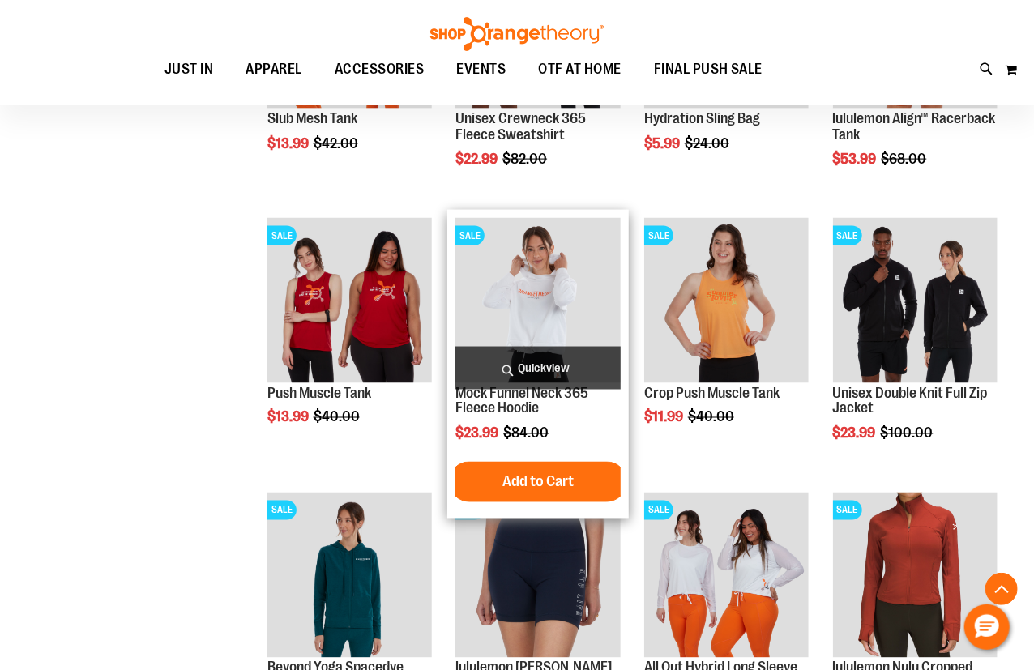
click at [521, 370] on span "Quickview" at bounding box center [538, 368] width 165 height 43
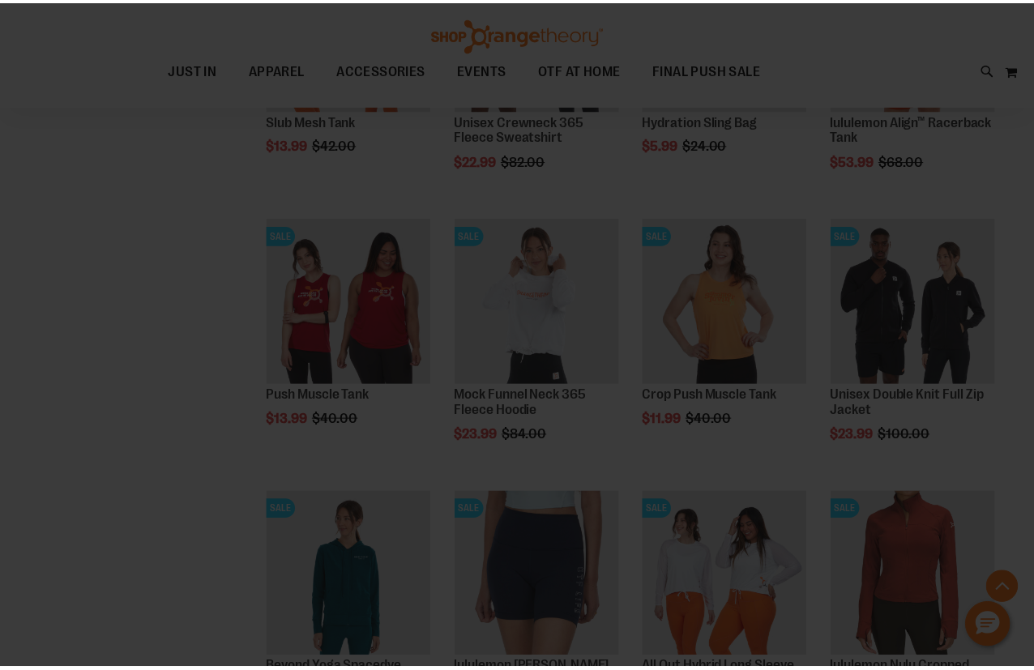
scroll to position [0, 0]
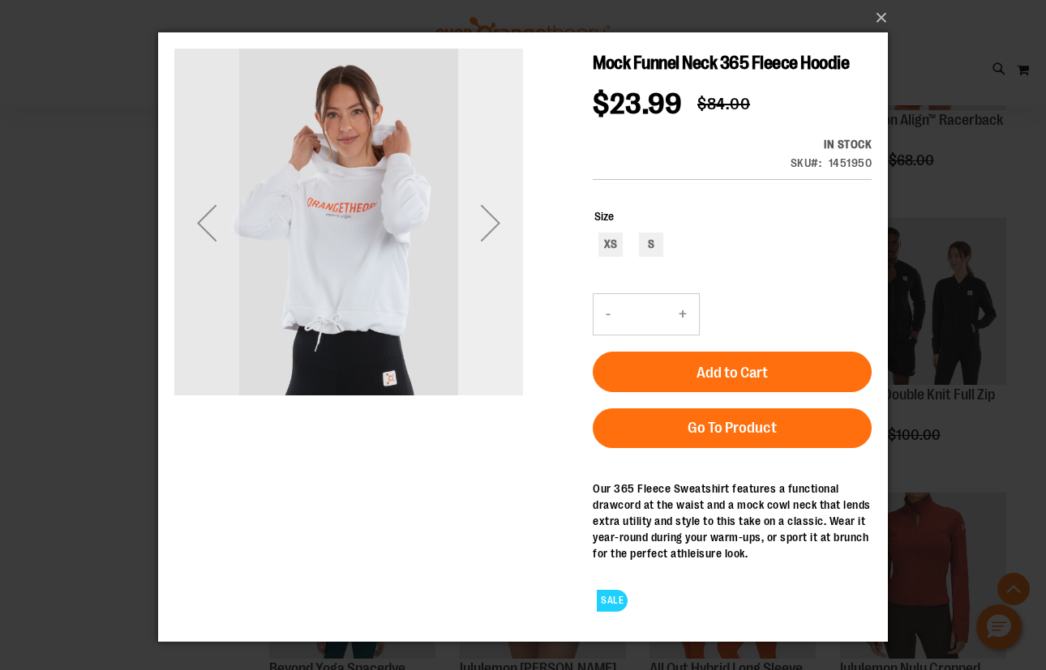
click at [506, 242] on div "Next" at bounding box center [490, 222] width 65 height 65
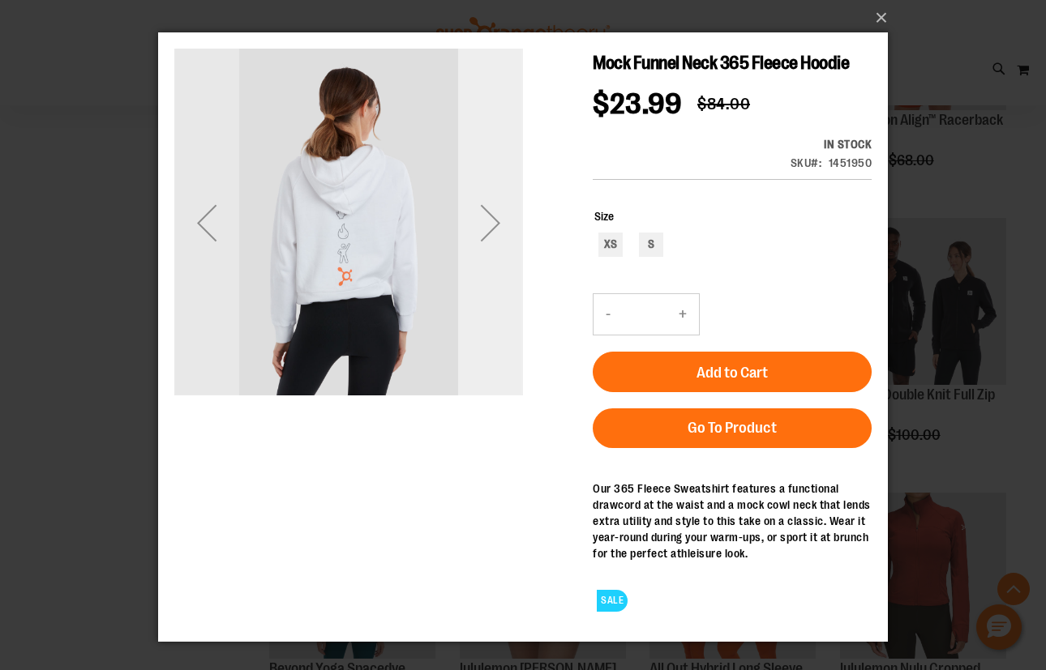
click at [506, 242] on div "Next" at bounding box center [490, 222] width 65 height 65
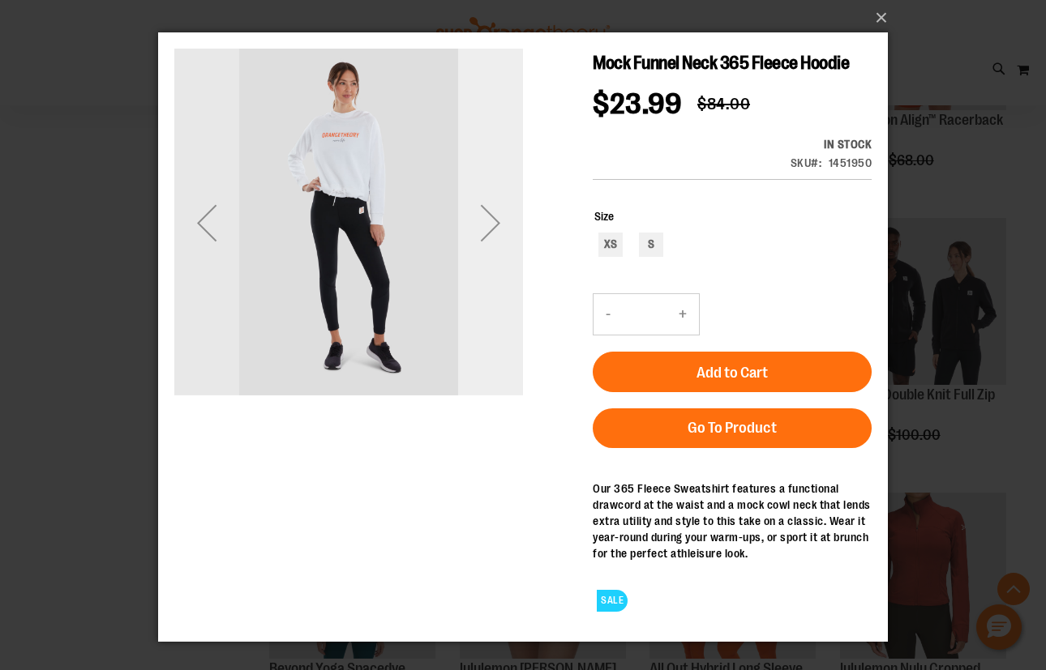
click at [506, 242] on div "Next" at bounding box center [490, 222] width 65 height 65
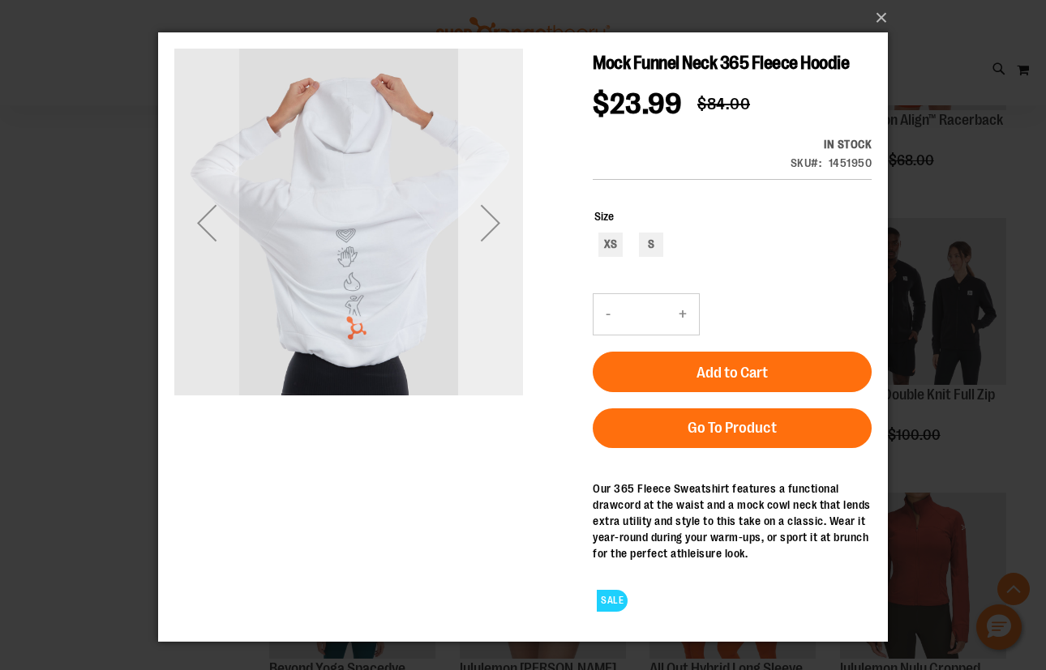
click at [506, 242] on div "Next" at bounding box center [490, 222] width 65 height 65
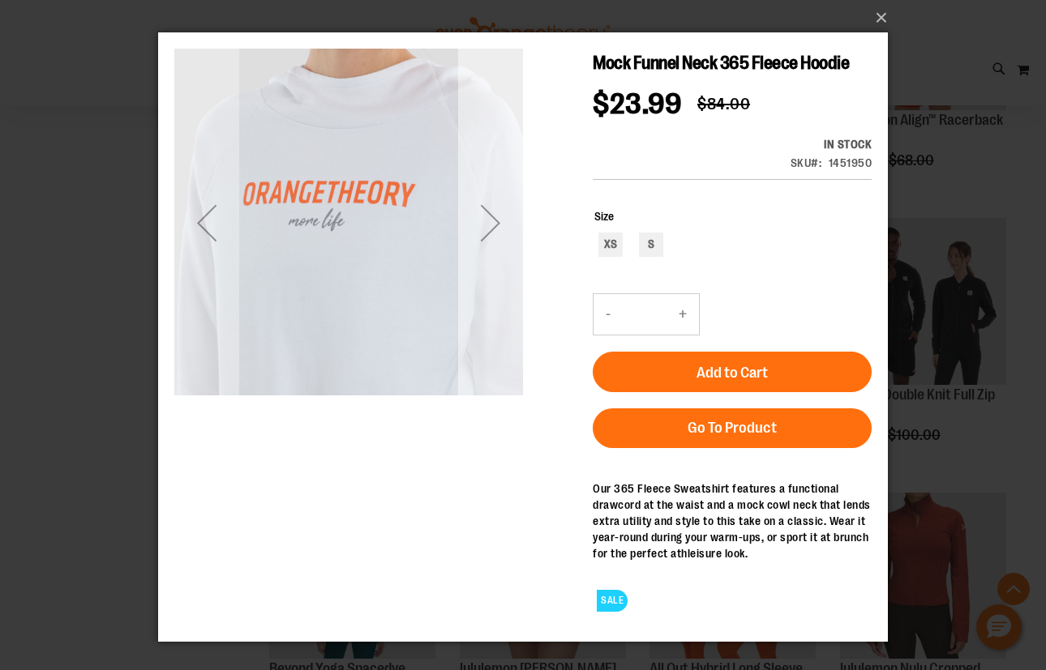
click at [506, 242] on div "Next" at bounding box center [490, 222] width 65 height 65
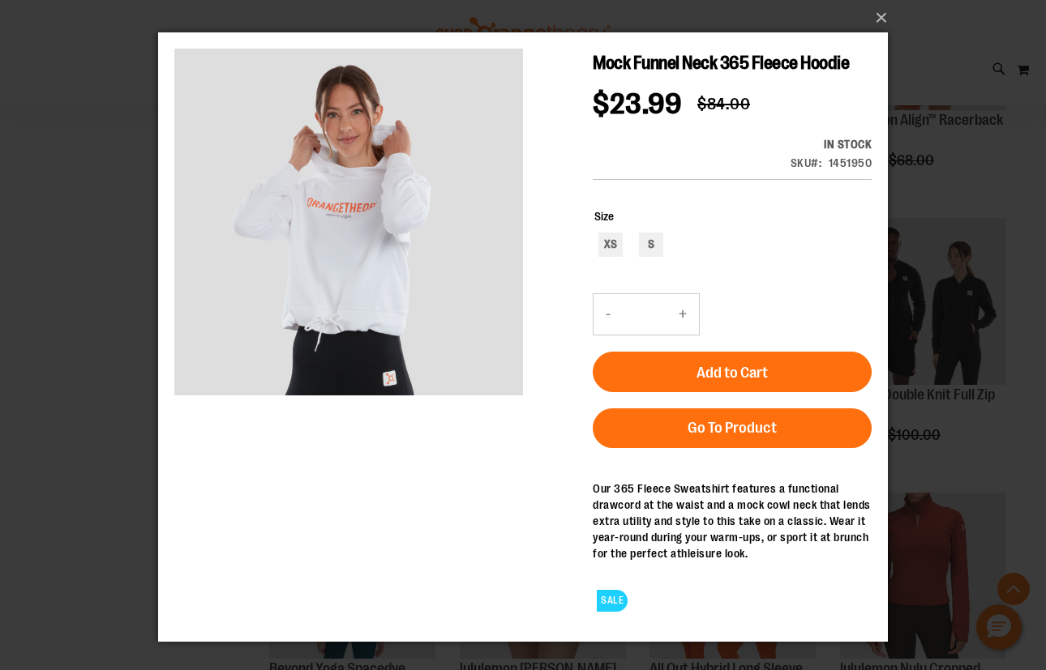
click at [10, 396] on div "×" at bounding box center [523, 335] width 1046 height 670
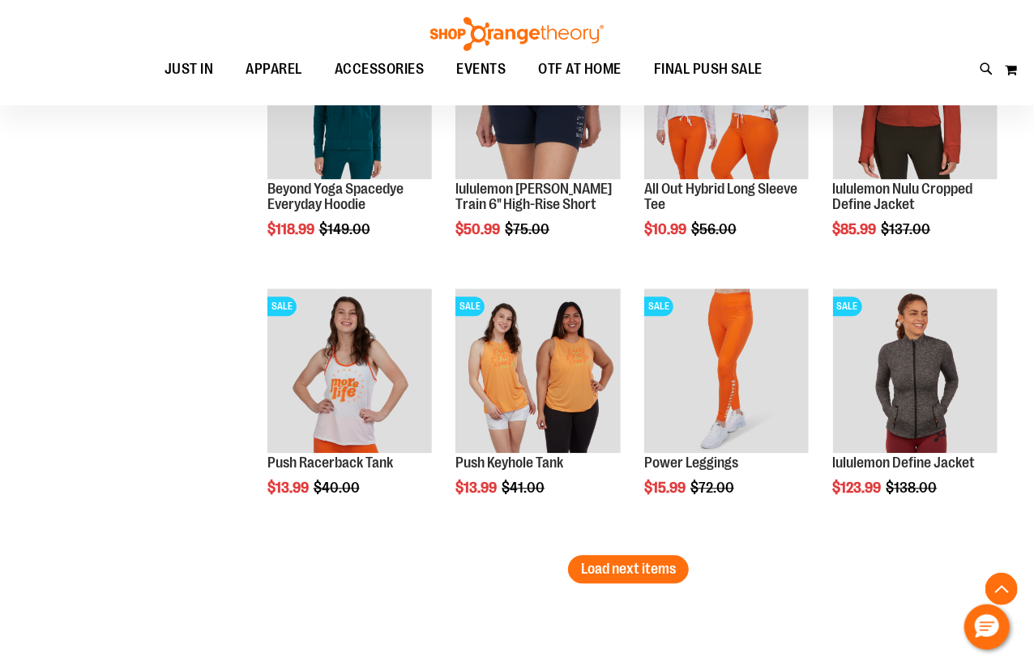
scroll to position [7221, 0]
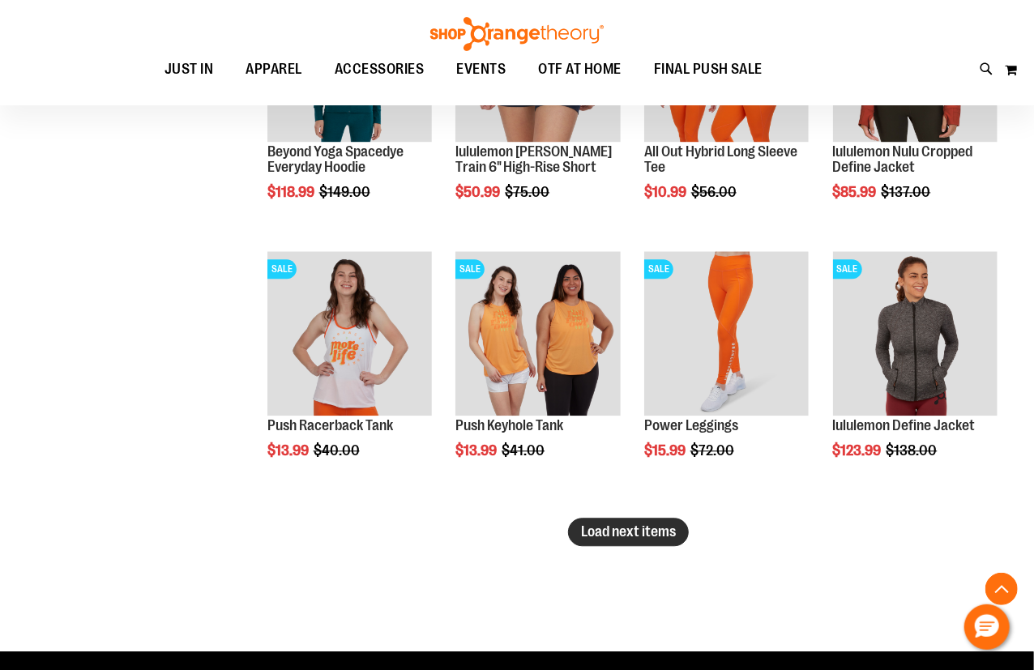
click at [623, 543] on button "Load next items" at bounding box center [628, 532] width 121 height 28
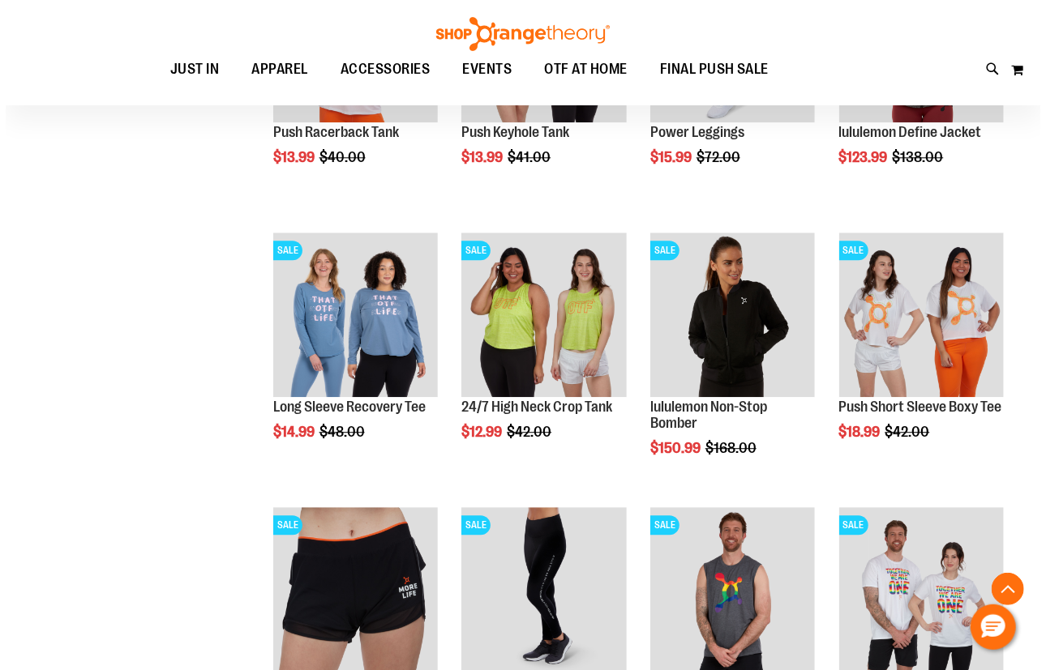
scroll to position [7589, 0]
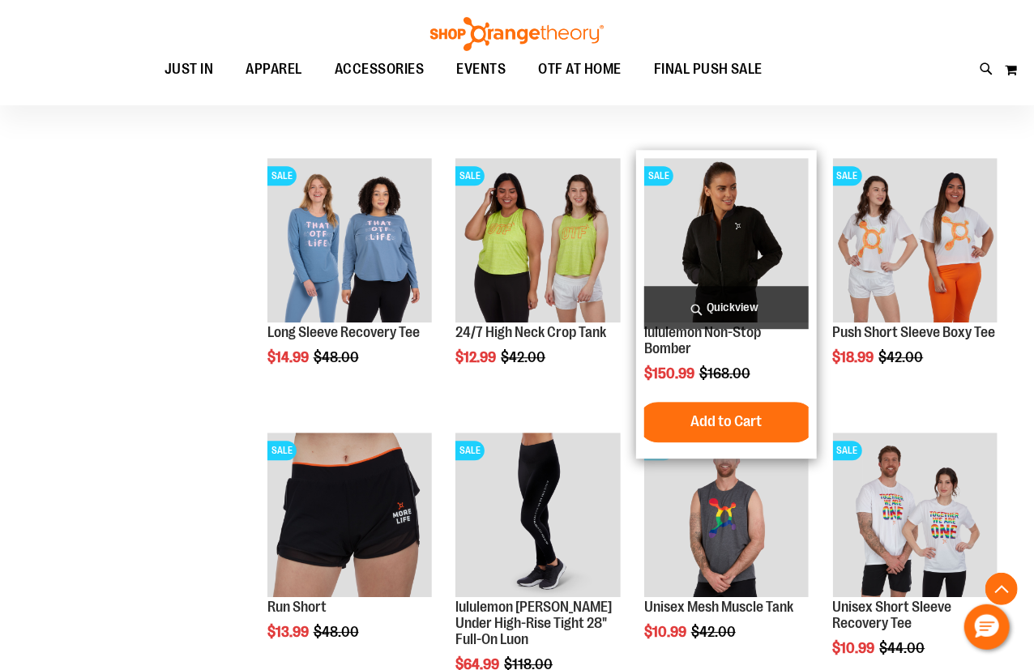
click at [747, 311] on span "Quickview" at bounding box center [726, 307] width 165 height 43
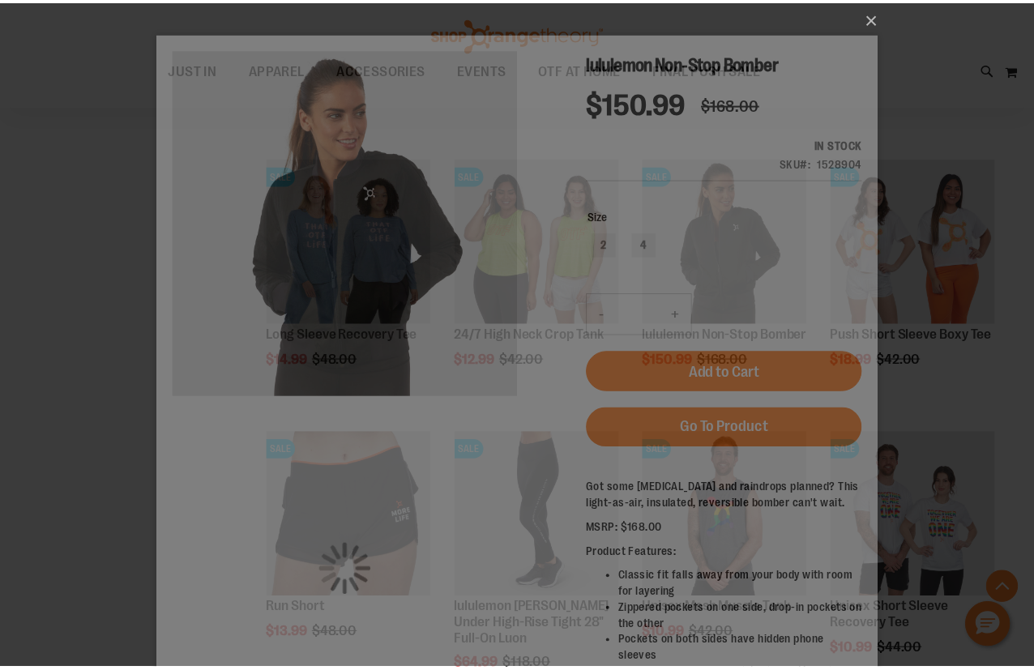
scroll to position [0, 0]
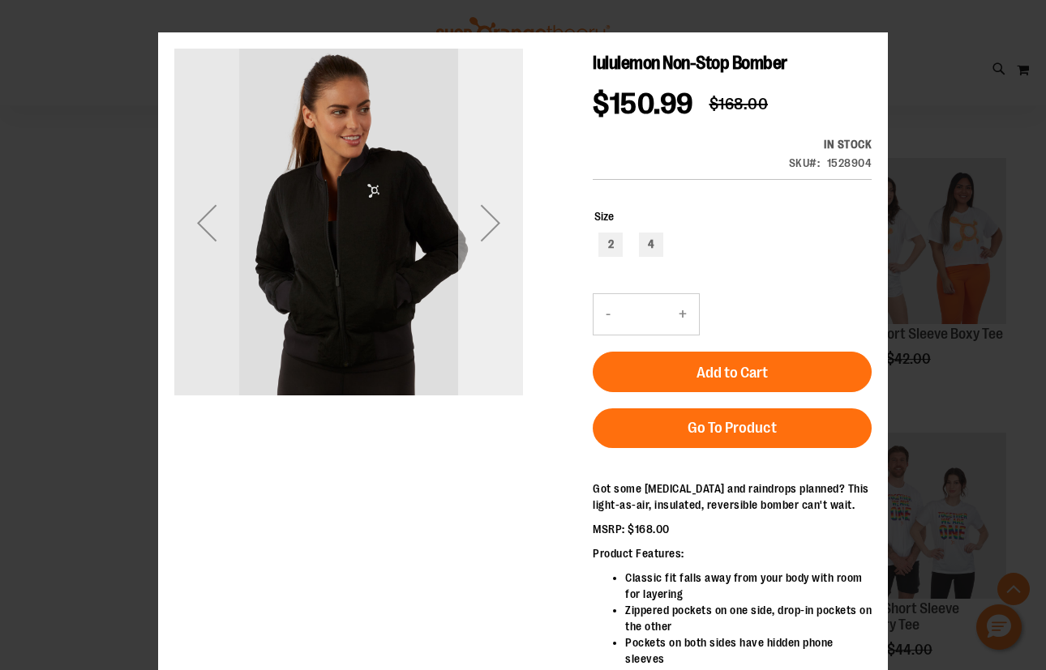
click at [497, 234] on div "Next" at bounding box center [490, 222] width 65 height 65
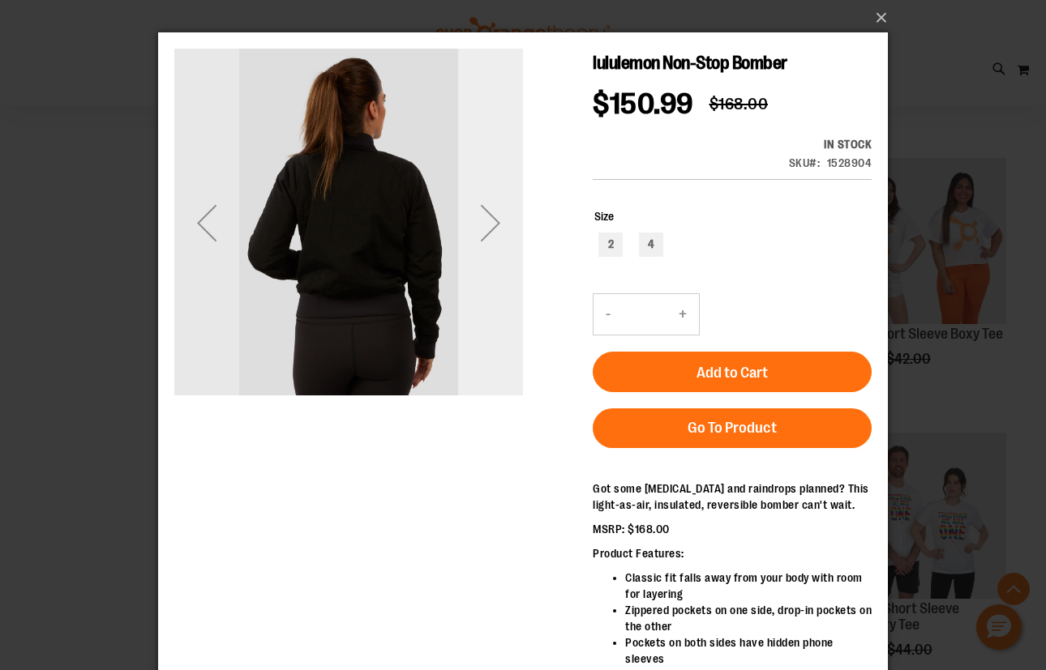
click at [494, 234] on div "Next" at bounding box center [490, 222] width 65 height 65
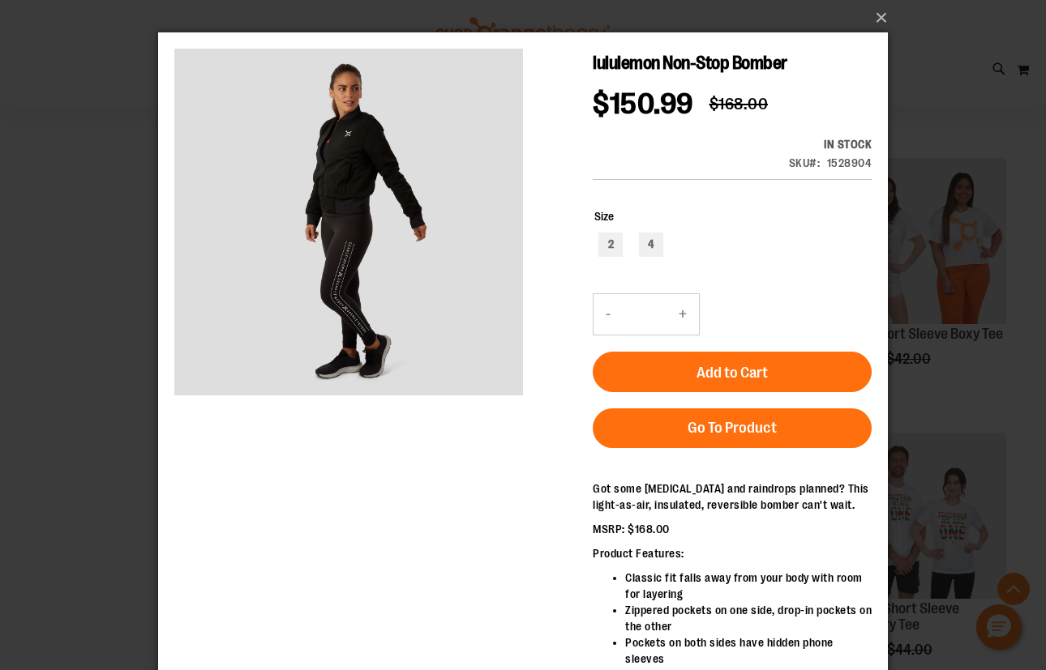
click at [104, 344] on div "×" at bounding box center [523, 335] width 1046 height 670
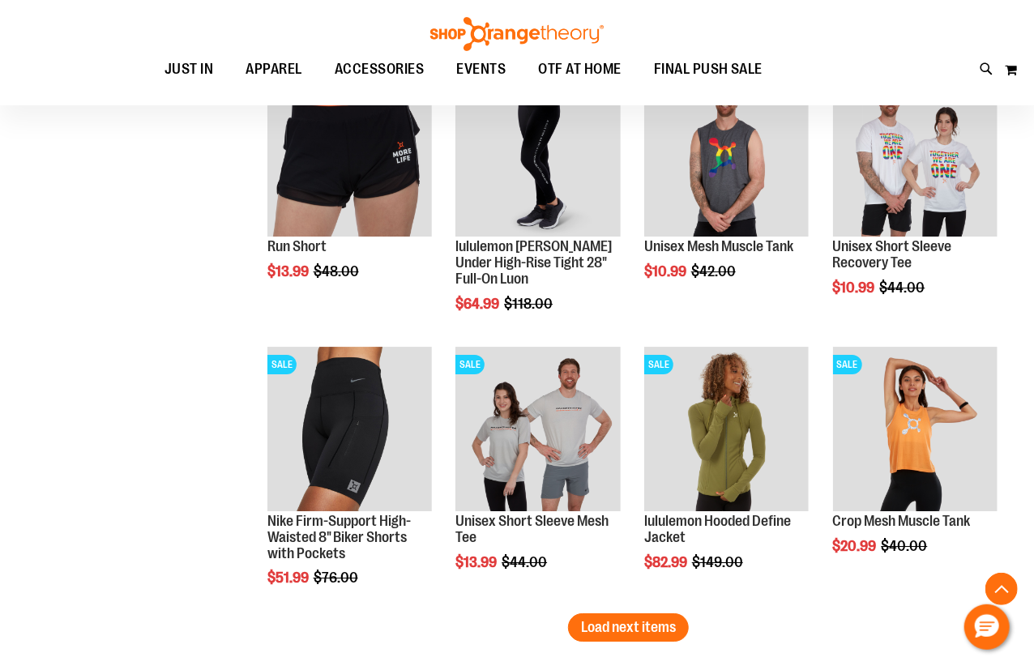
scroll to position [8179, 0]
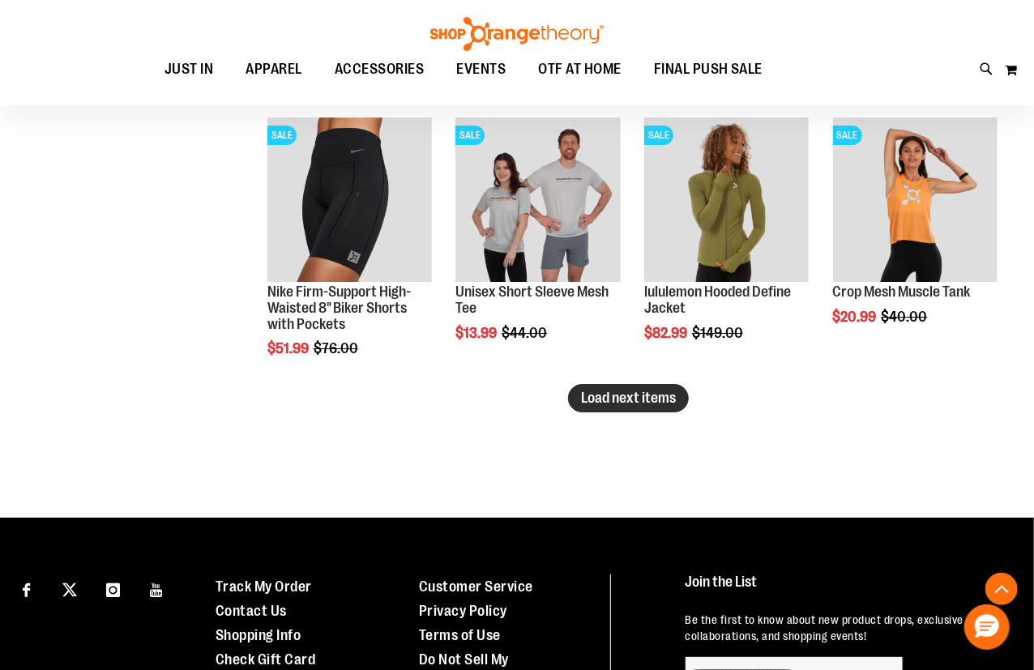
click at [651, 391] on span "Load next items" at bounding box center [628, 398] width 95 height 16
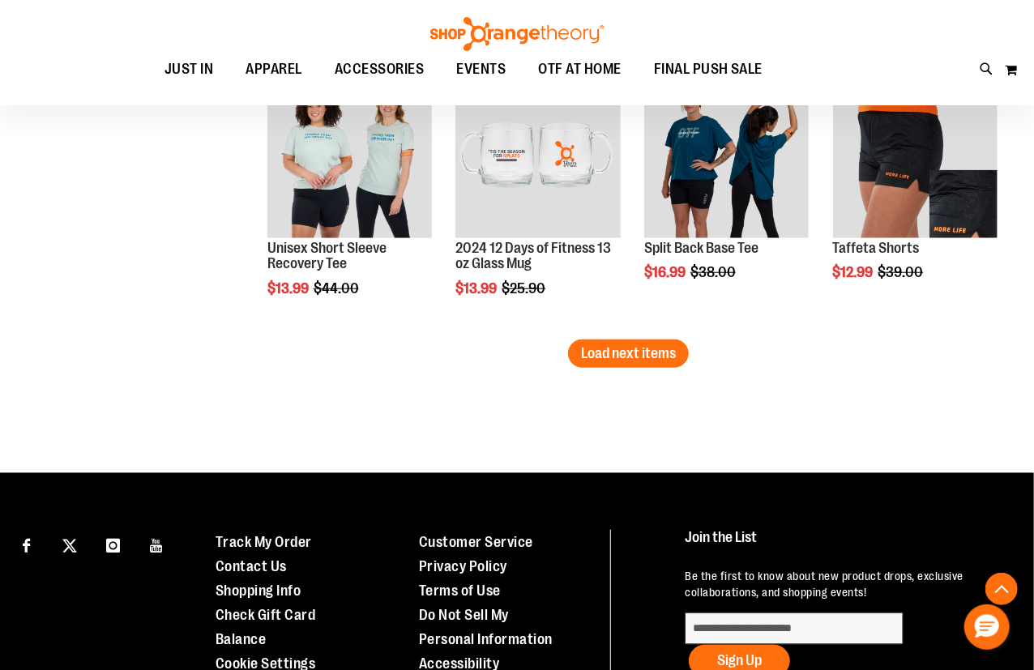
scroll to position [9063, 0]
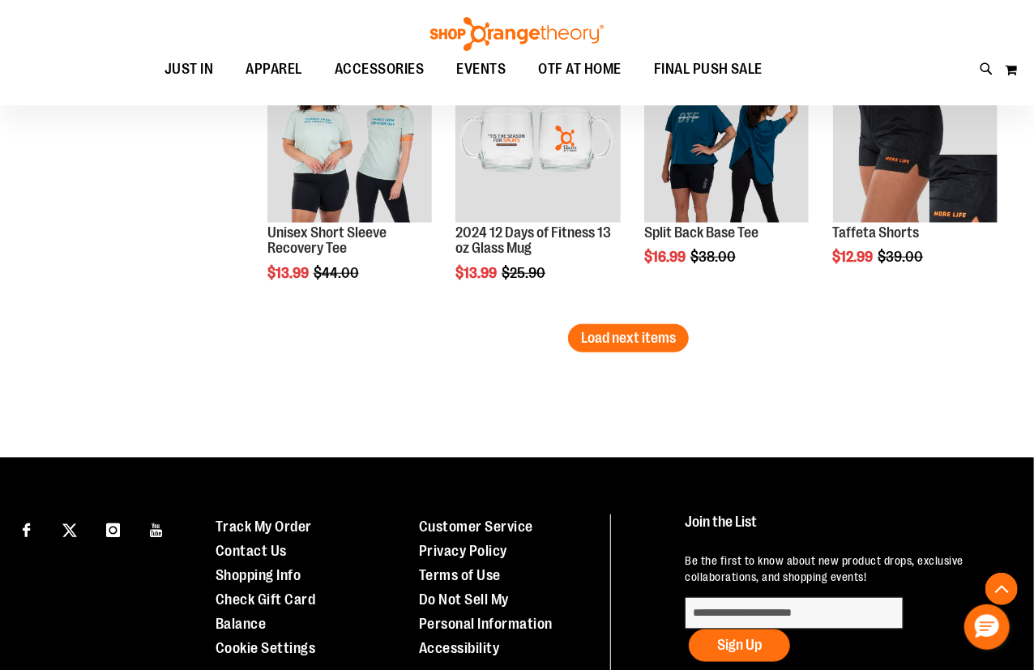
click at [655, 345] on span "Load next items" at bounding box center [628, 338] width 95 height 16
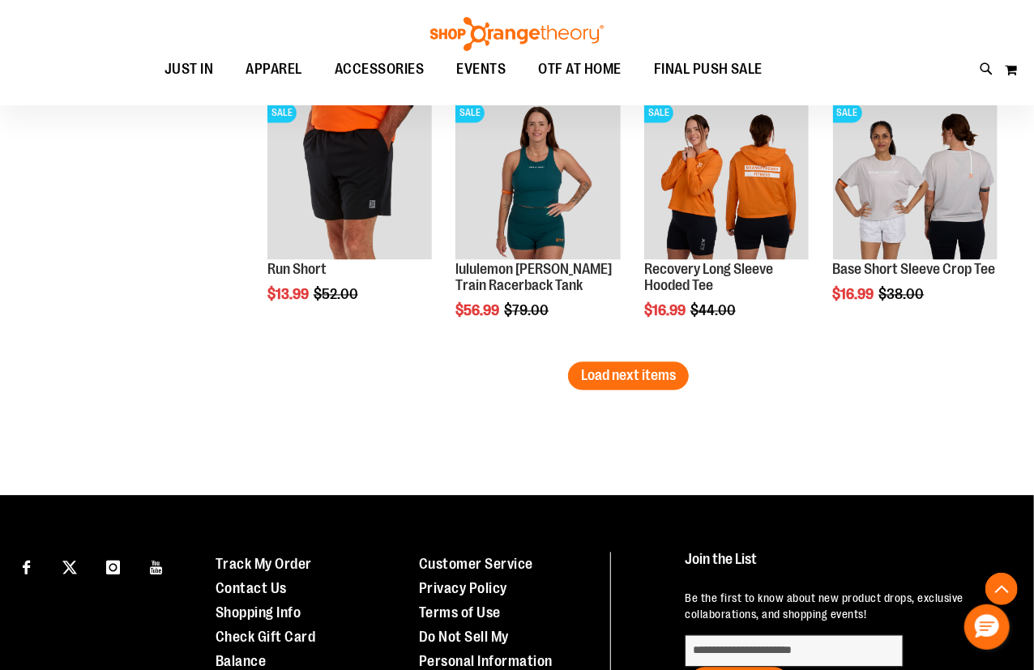
scroll to position [9873, 0]
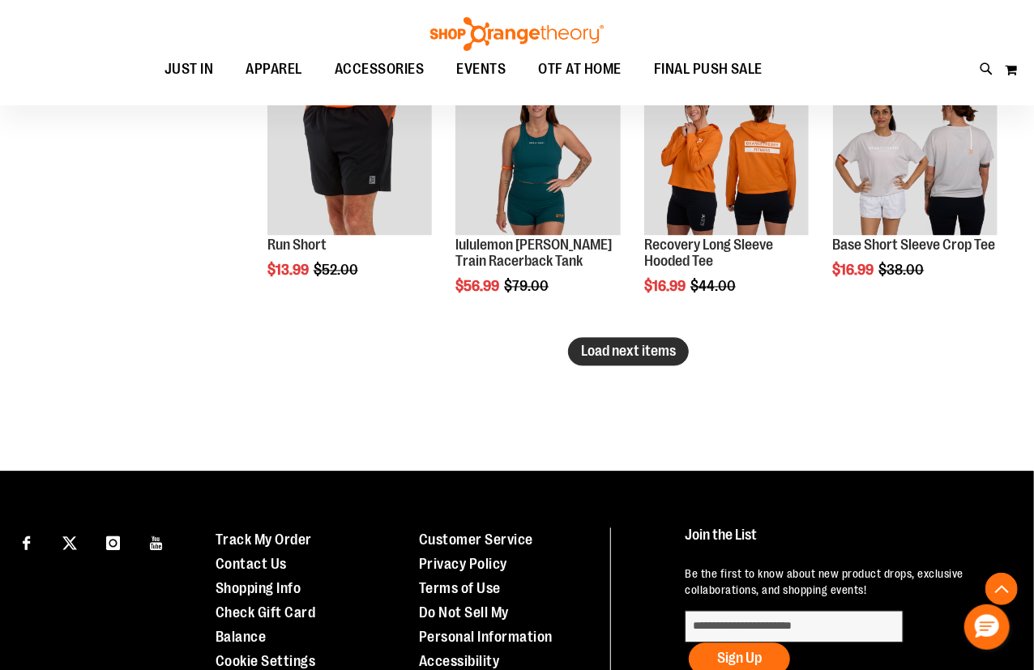
click at [602, 362] on button "Load next items" at bounding box center [628, 352] width 121 height 28
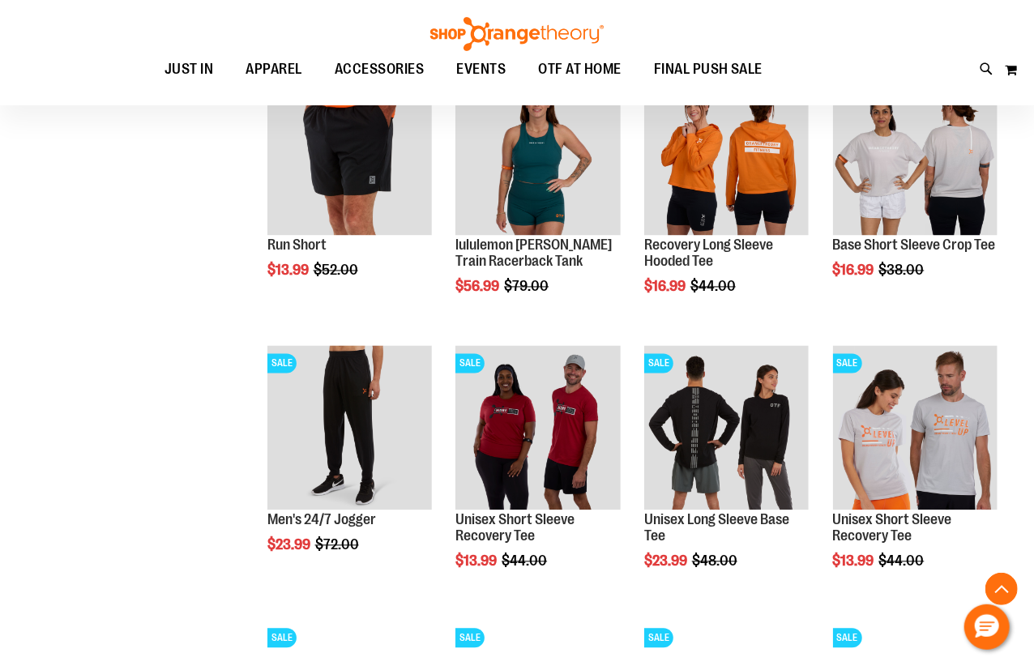
scroll to position [10168, 0]
